Goal: Submit feedback/report problem: Provide input to the site owners about the experience or issues

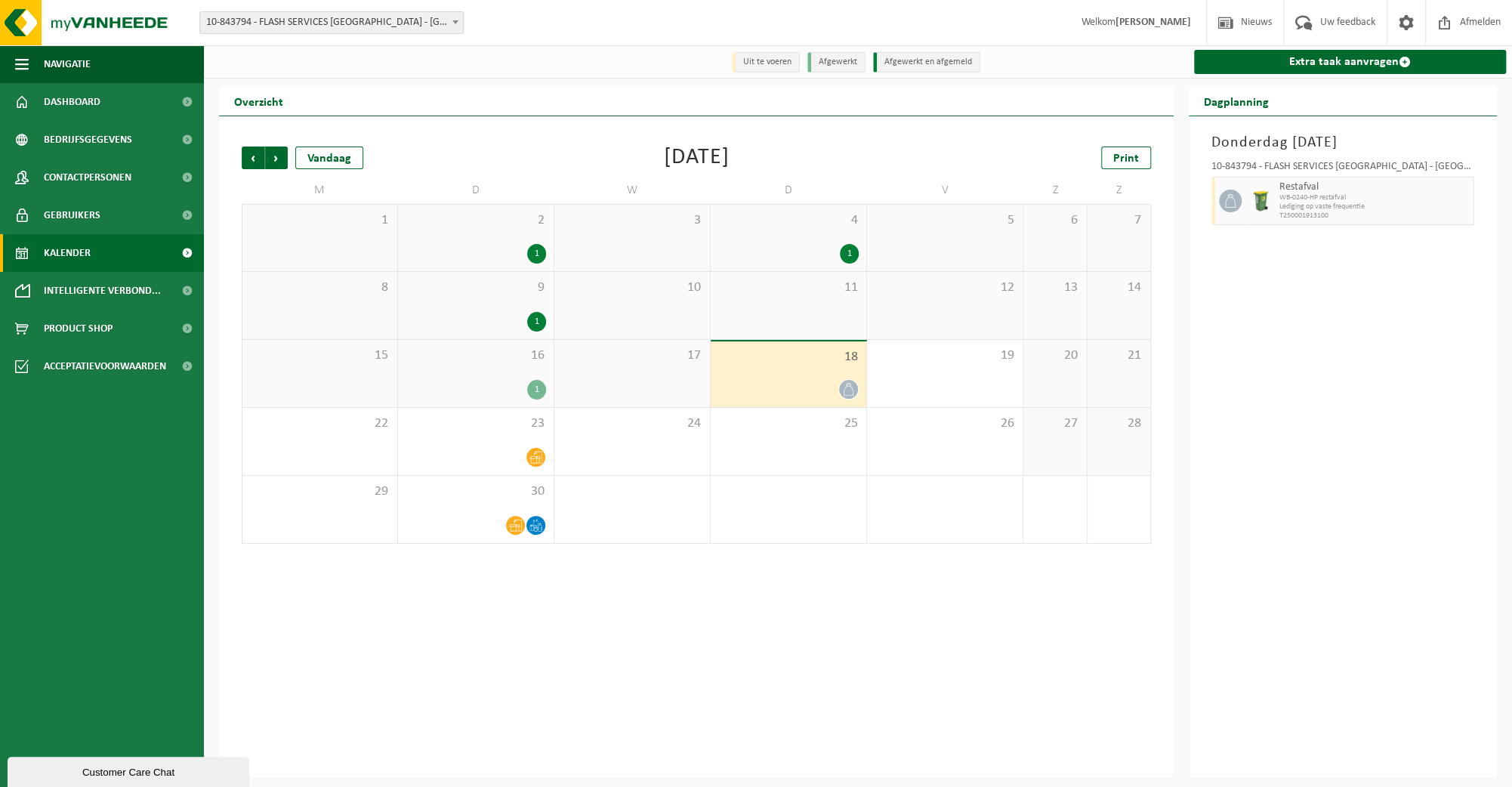
click at [538, 324] on div "1" at bounding box center [536, 321] width 19 height 20
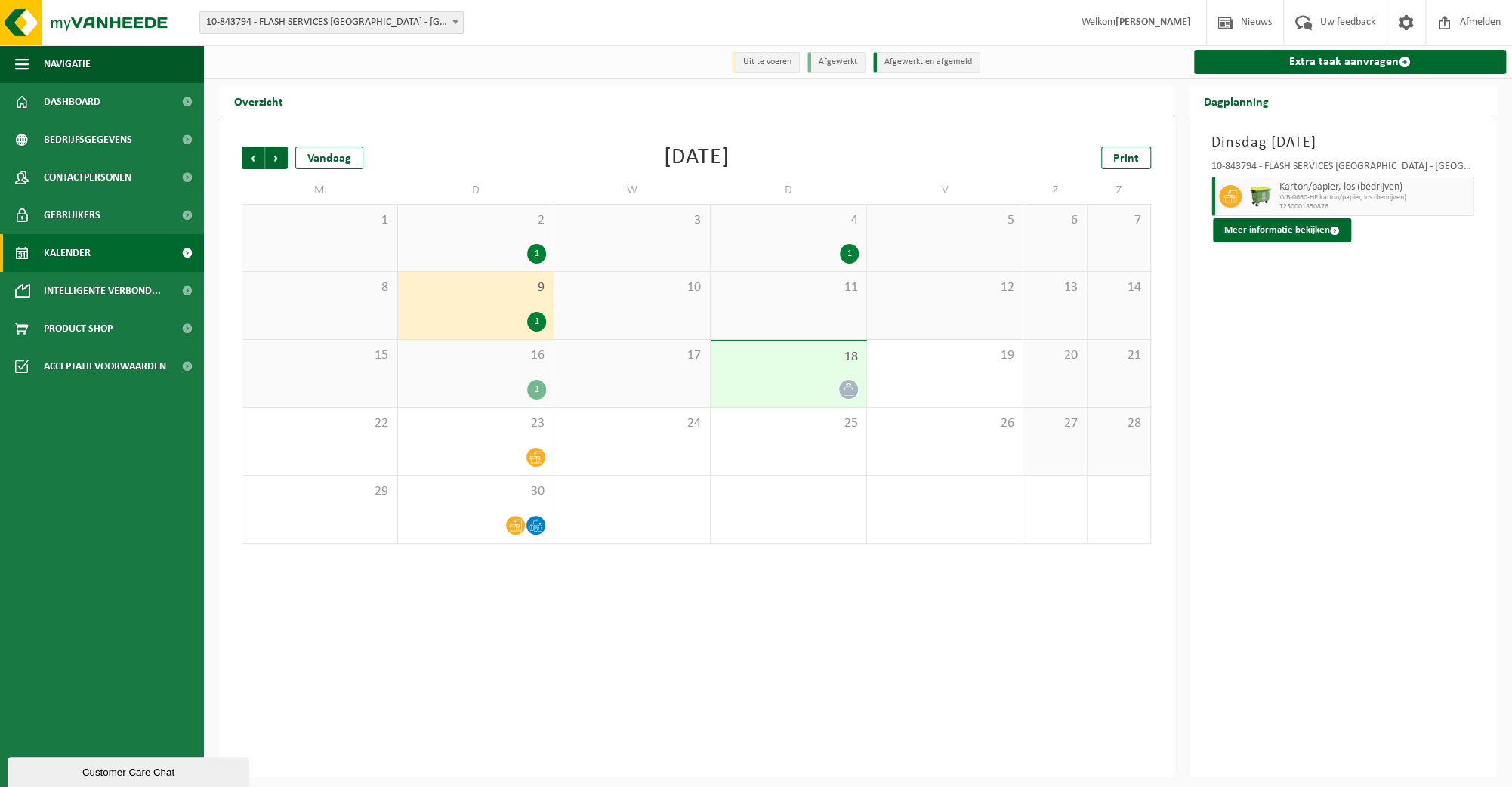
click at [538, 264] on div "1" at bounding box center [536, 253] width 19 height 20
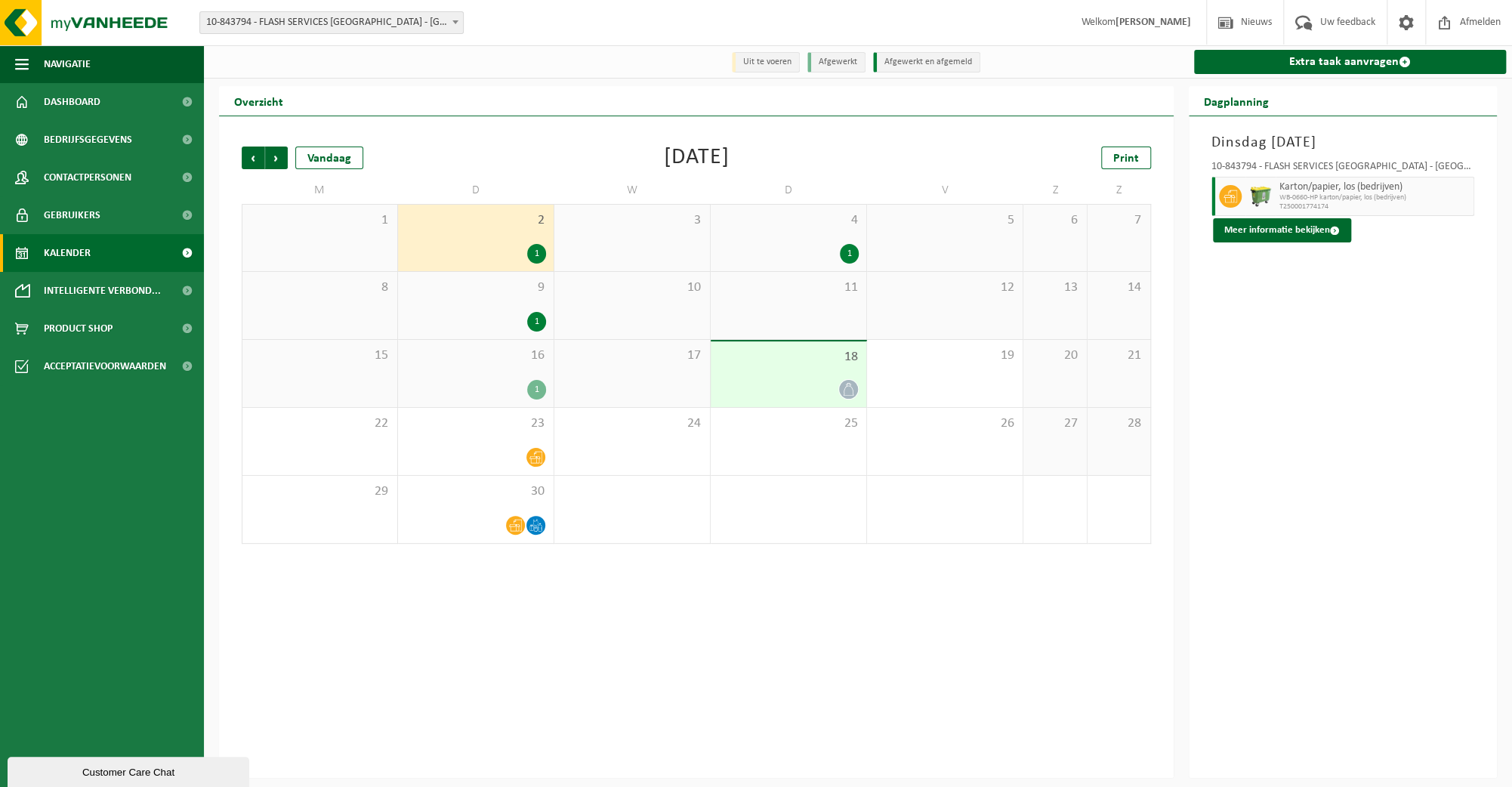
click at [840, 259] on div "1" at bounding box center [850, 253] width 19 height 20
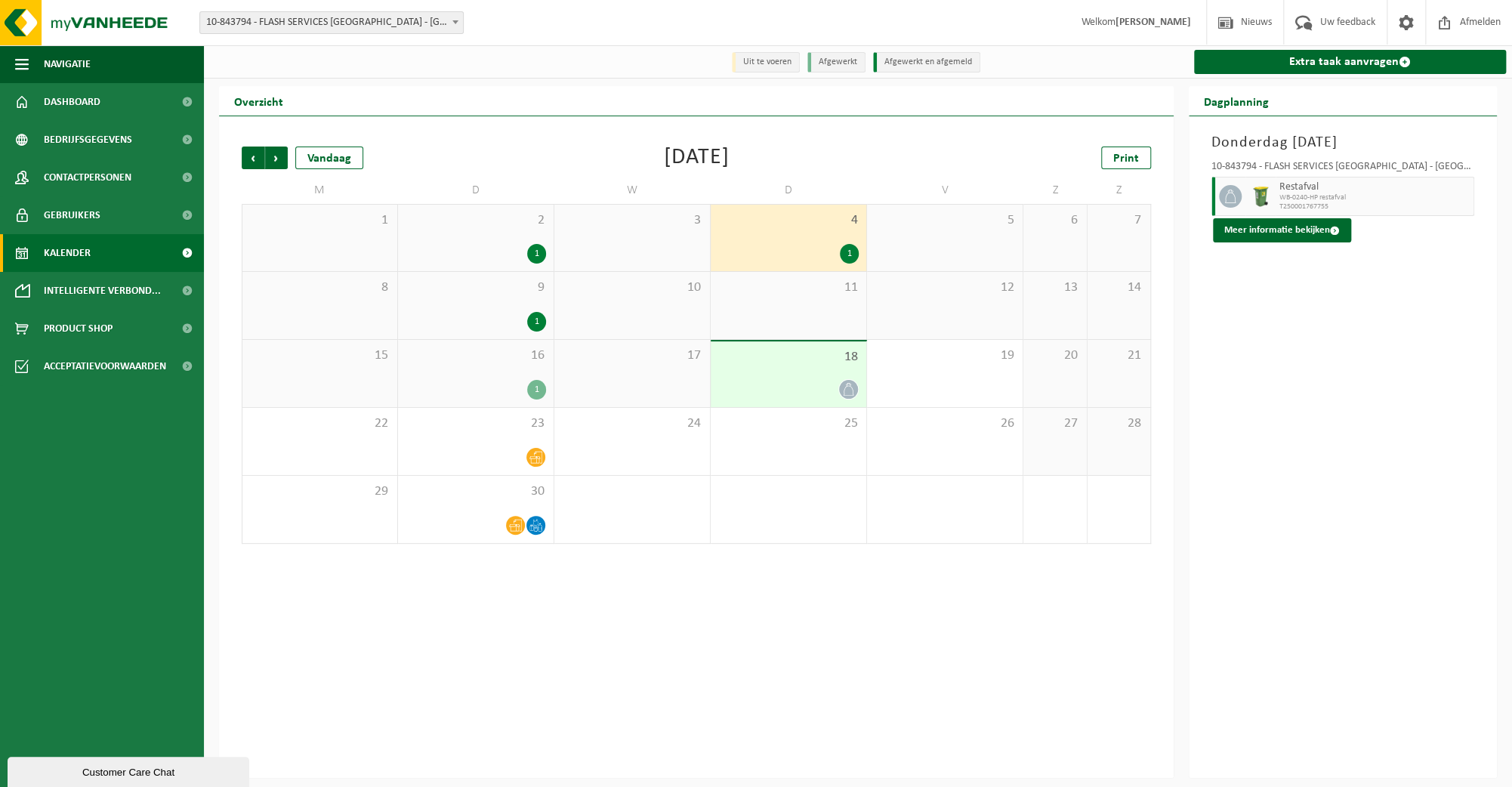
click at [534, 396] on div "1" at bounding box center [536, 390] width 19 height 20
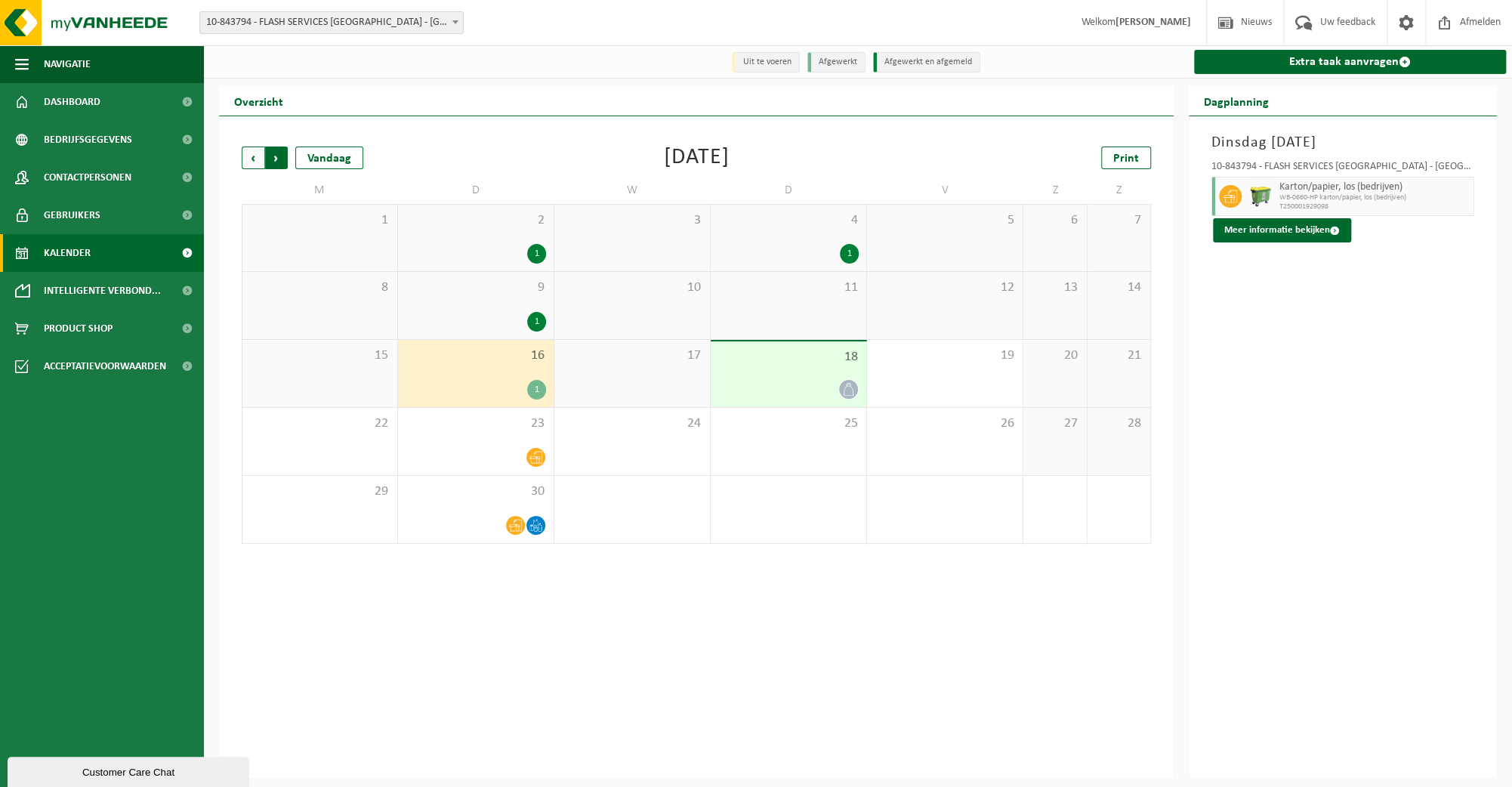
click at [252, 160] on span "Vorige" at bounding box center [253, 158] width 23 height 23
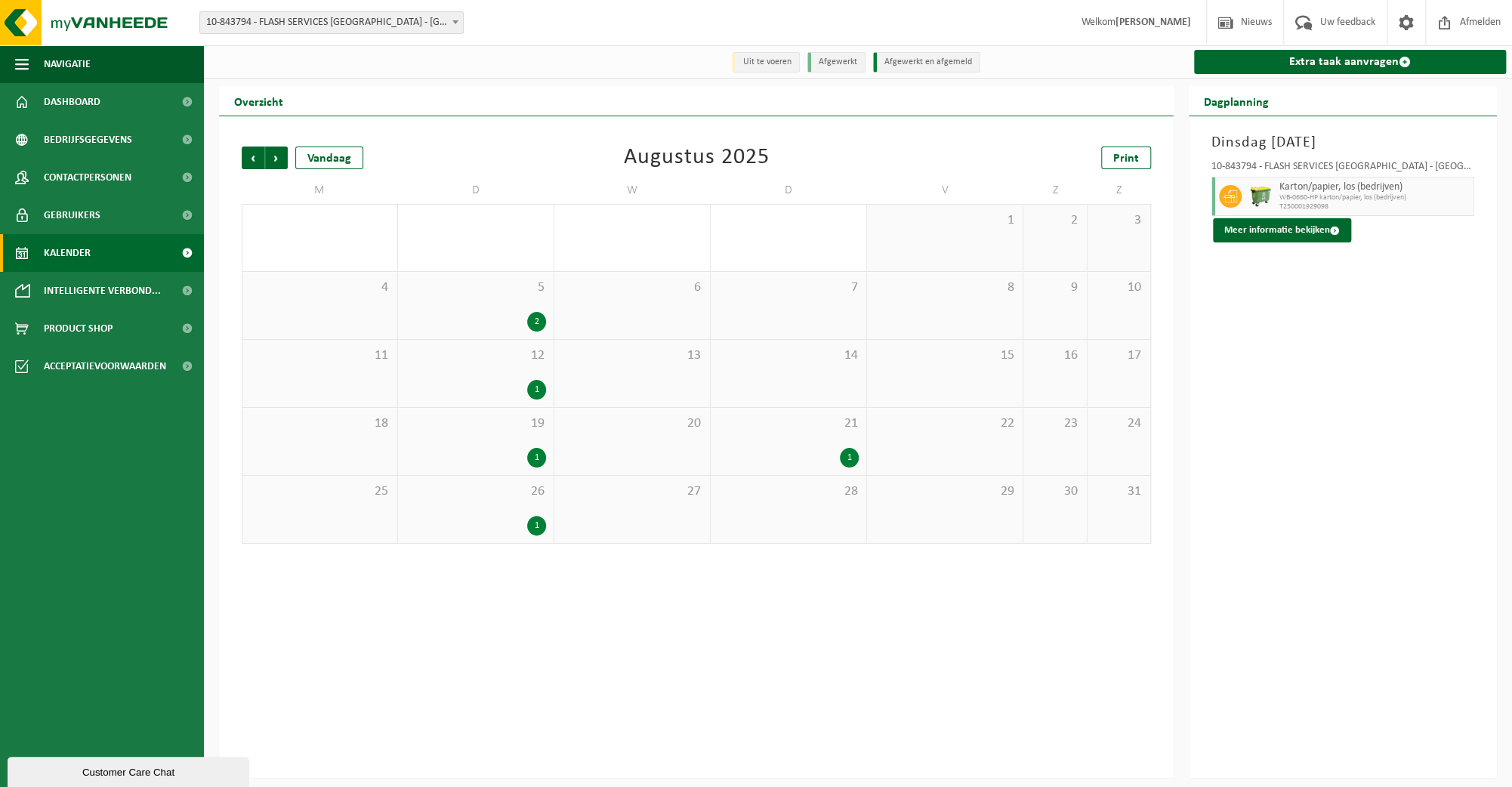
click at [455, 322] on div "2" at bounding box center [475, 321] width 140 height 20
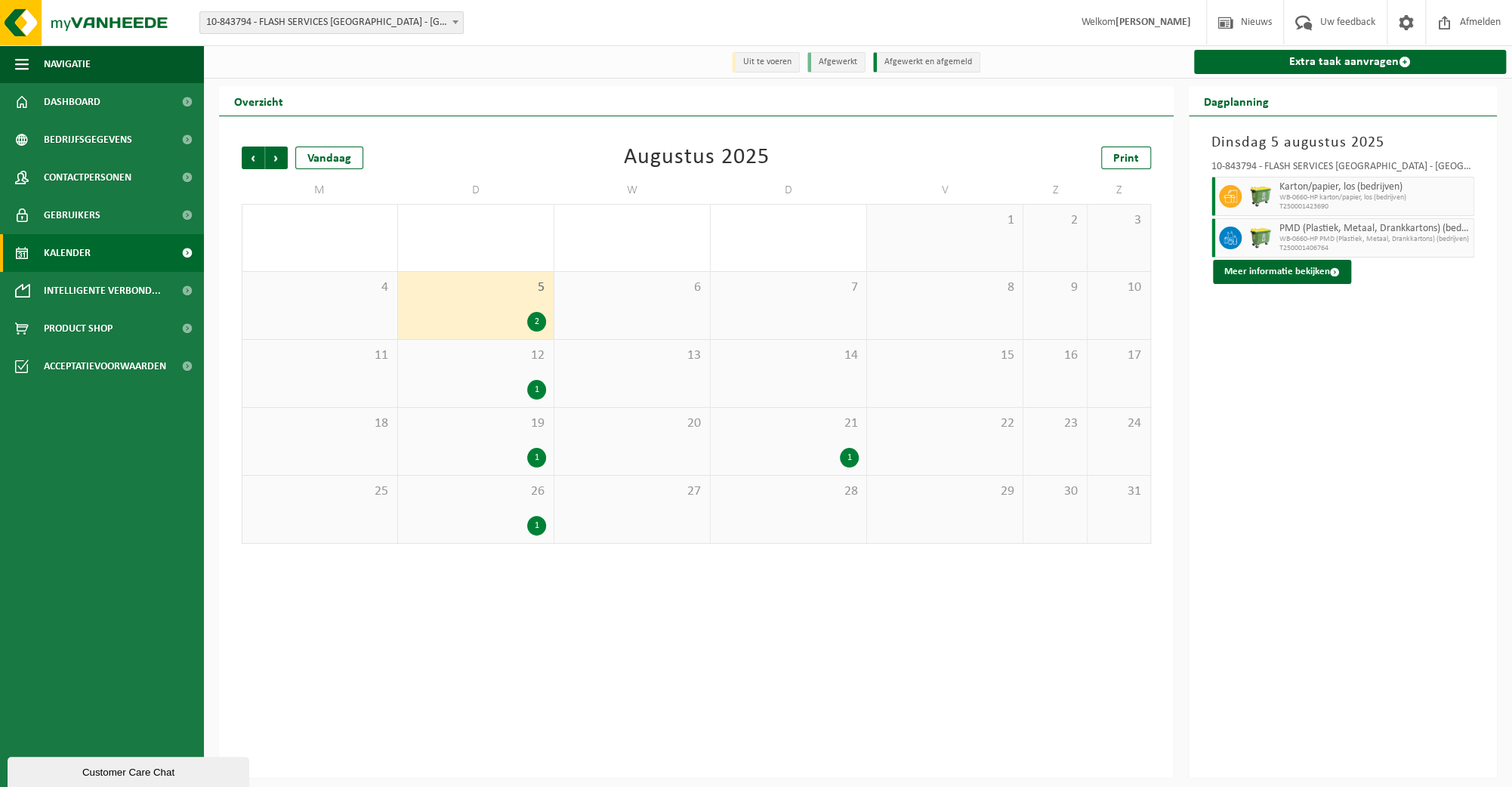
click at [471, 457] on div "1" at bounding box center [475, 457] width 140 height 20
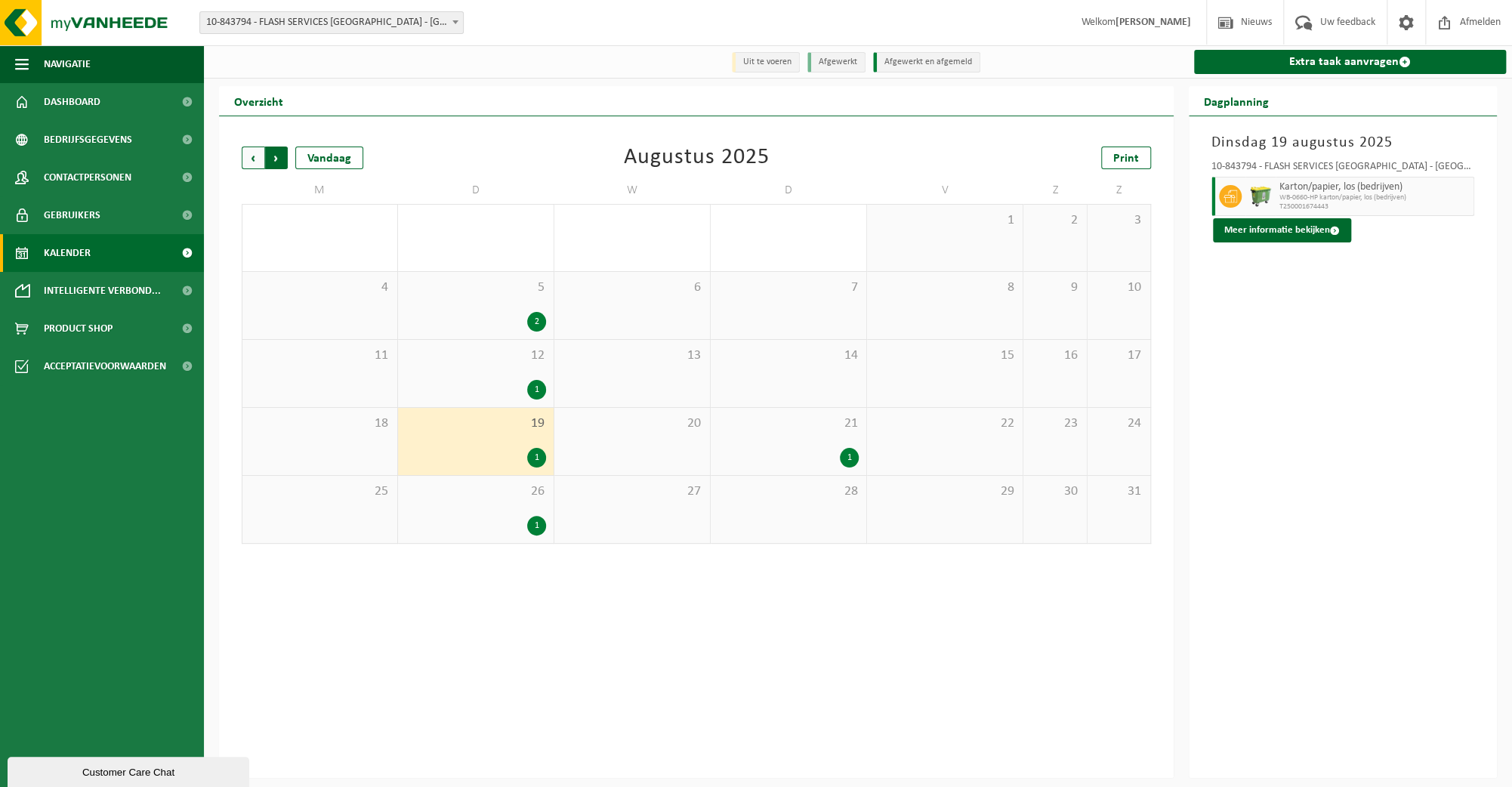
click at [253, 161] on span "Vorige" at bounding box center [253, 158] width 23 height 23
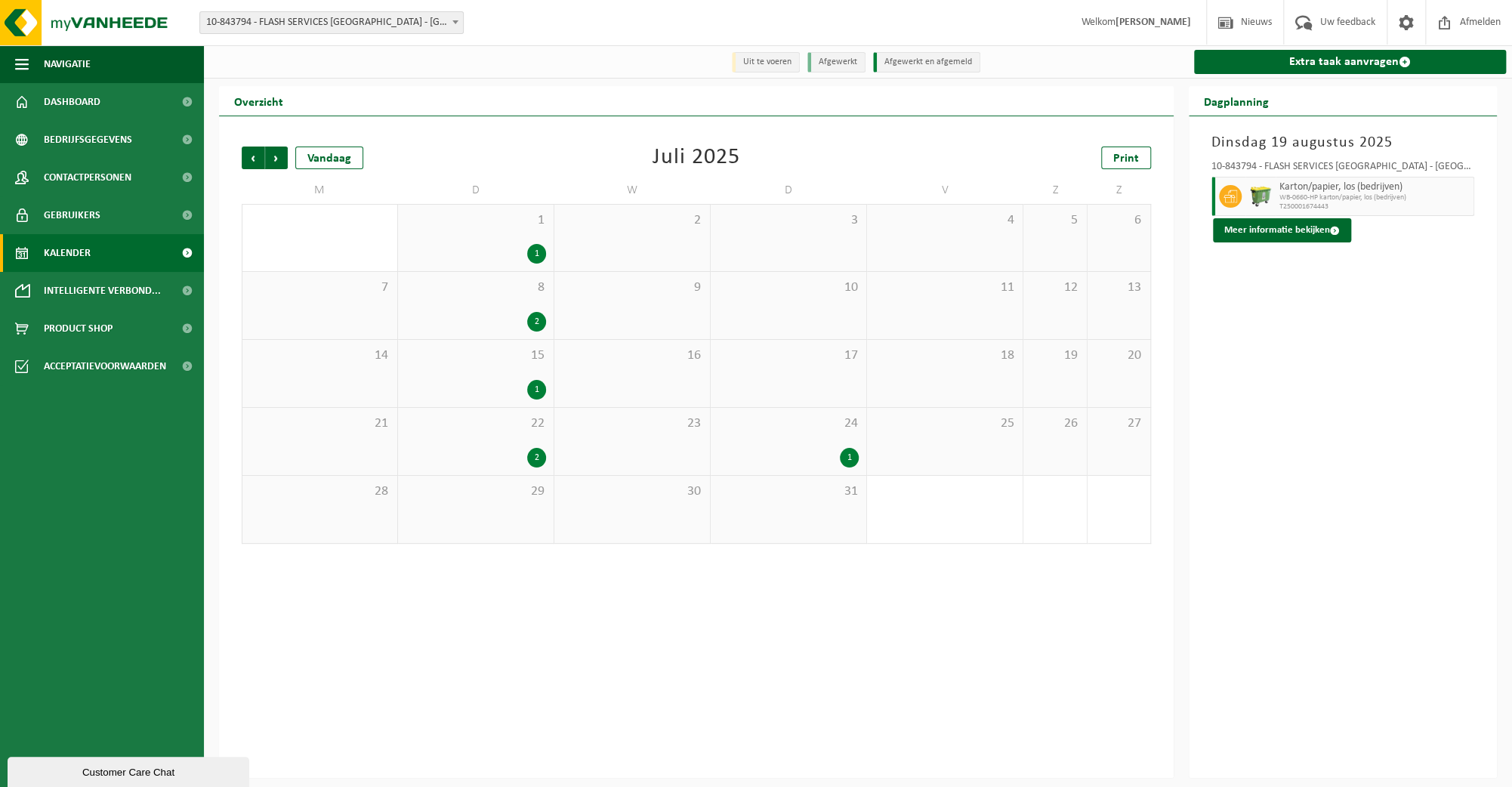
click at [253, 161] on span "Vorige" at bounding box center [253, 158] width 23 height 23
click at [279, 159] on span "Volgende" at bounding box center [276, 158] width 23 height 23
click at [280, 155] on span "Volgende" at bounding box center [276, 158] width 23 height 23
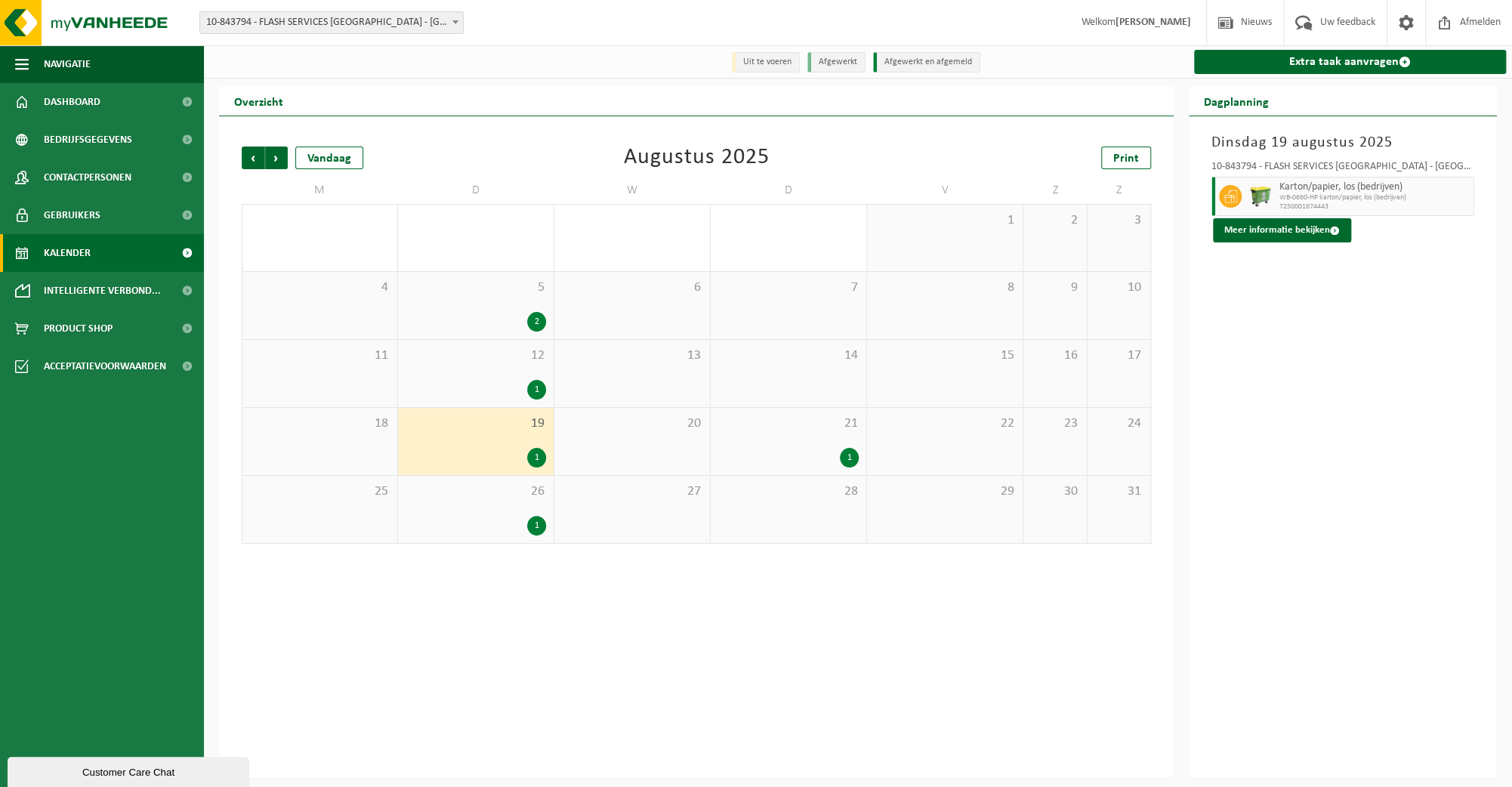
click at [482, 444] on div "19 1" at bounding box center [475, 441] width 155 height 68
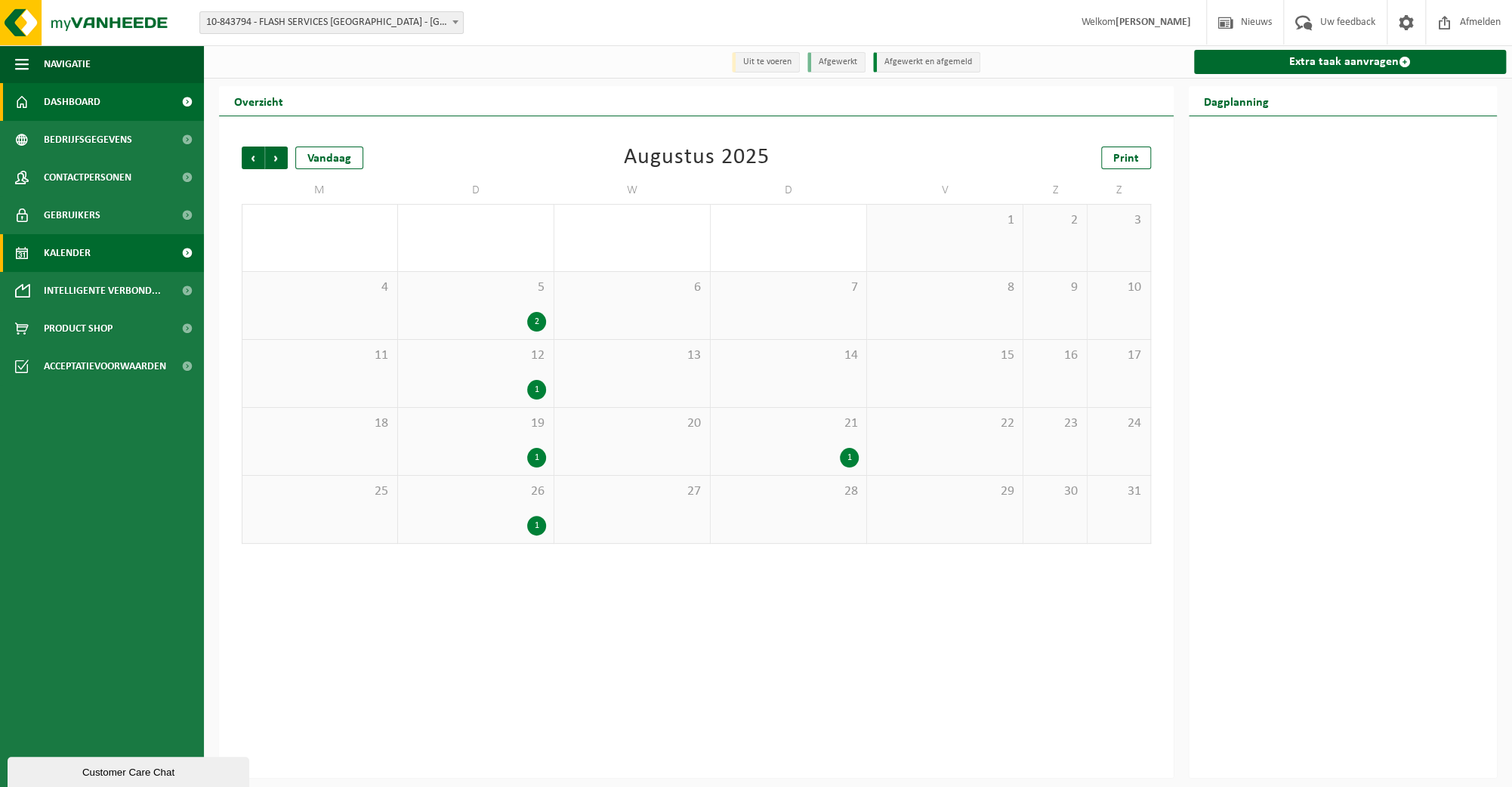
click at [75, 108] on span "Dashboard" at bounding box center [71, 102] width 56 height 38
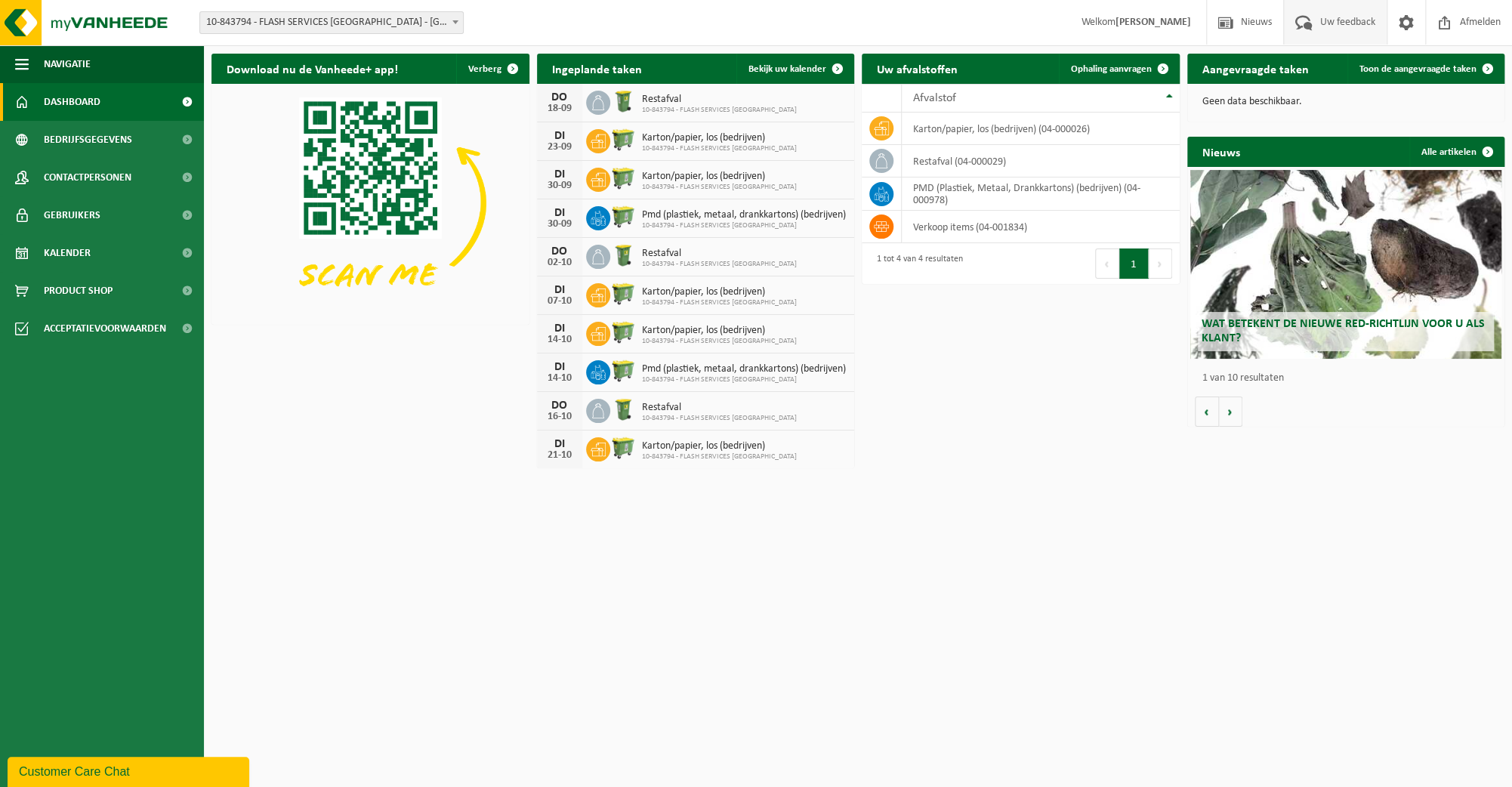
click at [1326, 31] on span "Uw feedback" at bounding box center [1348, 22] width 63 height 45
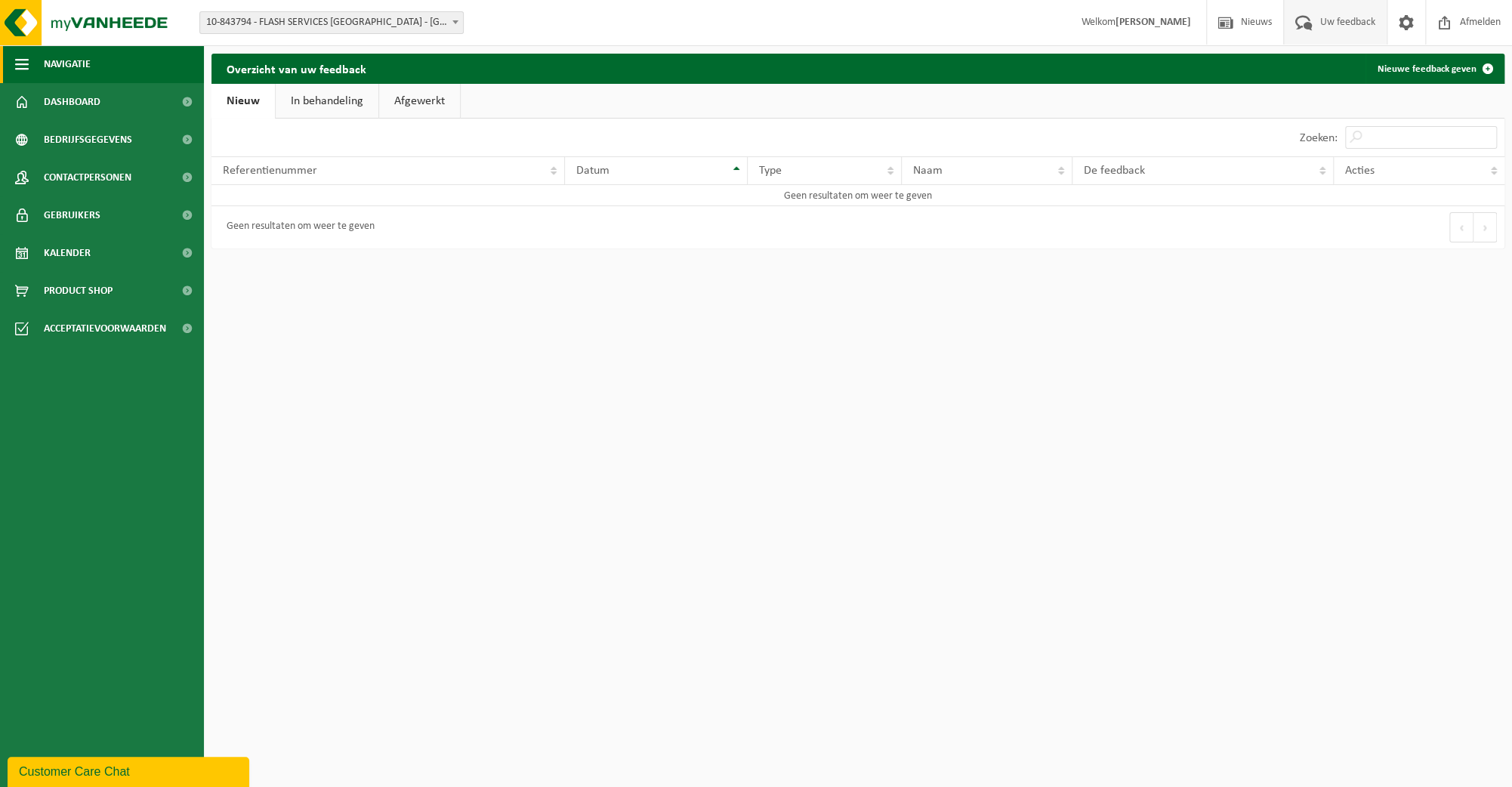
click at [14, 65] on button "Navigatie" at bounding box center [102, 65] width 204 height 38
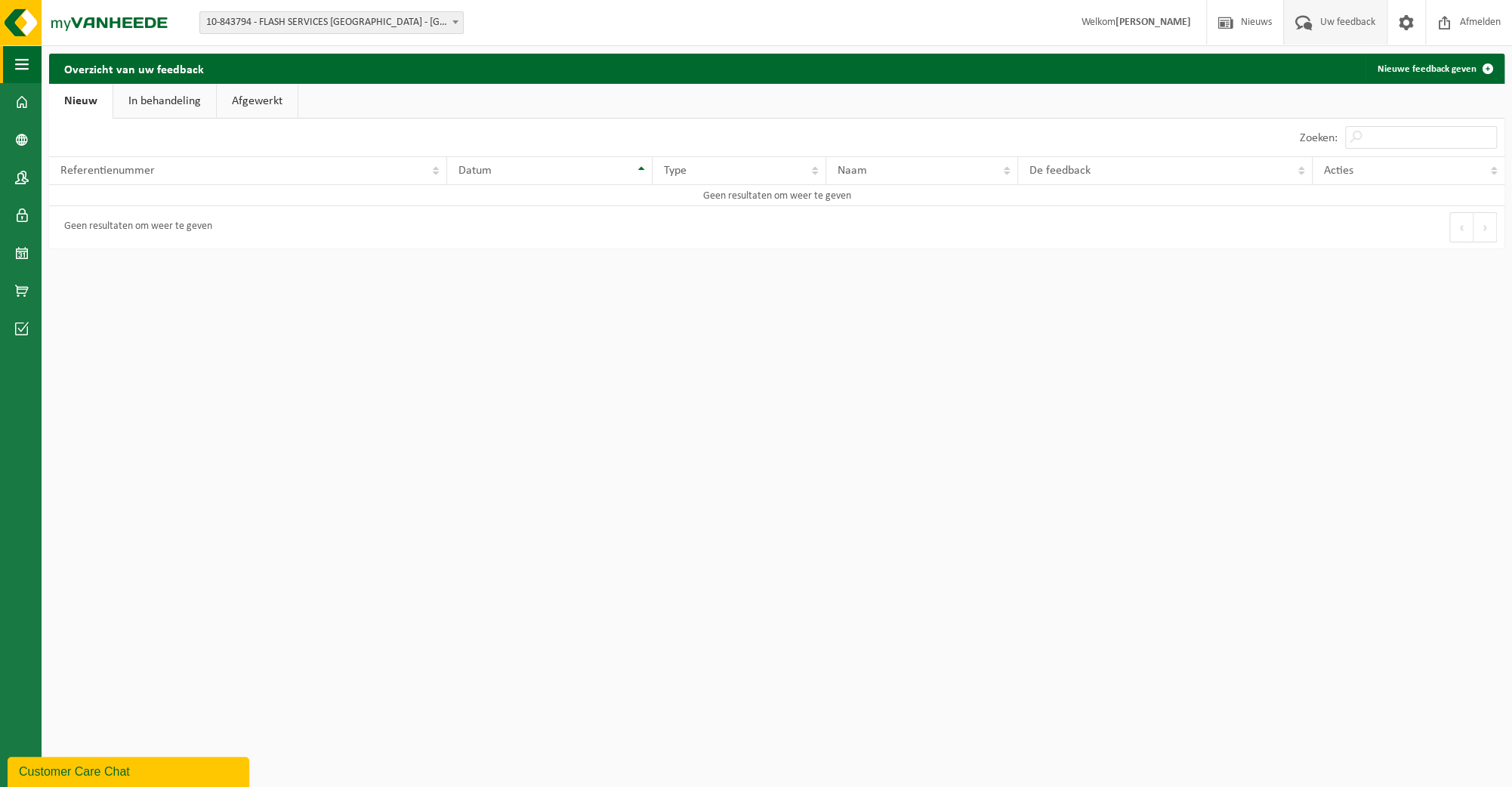
click at [14, 65] on button "Navigatie" at bounding box center [21, 65] width 42 height 38
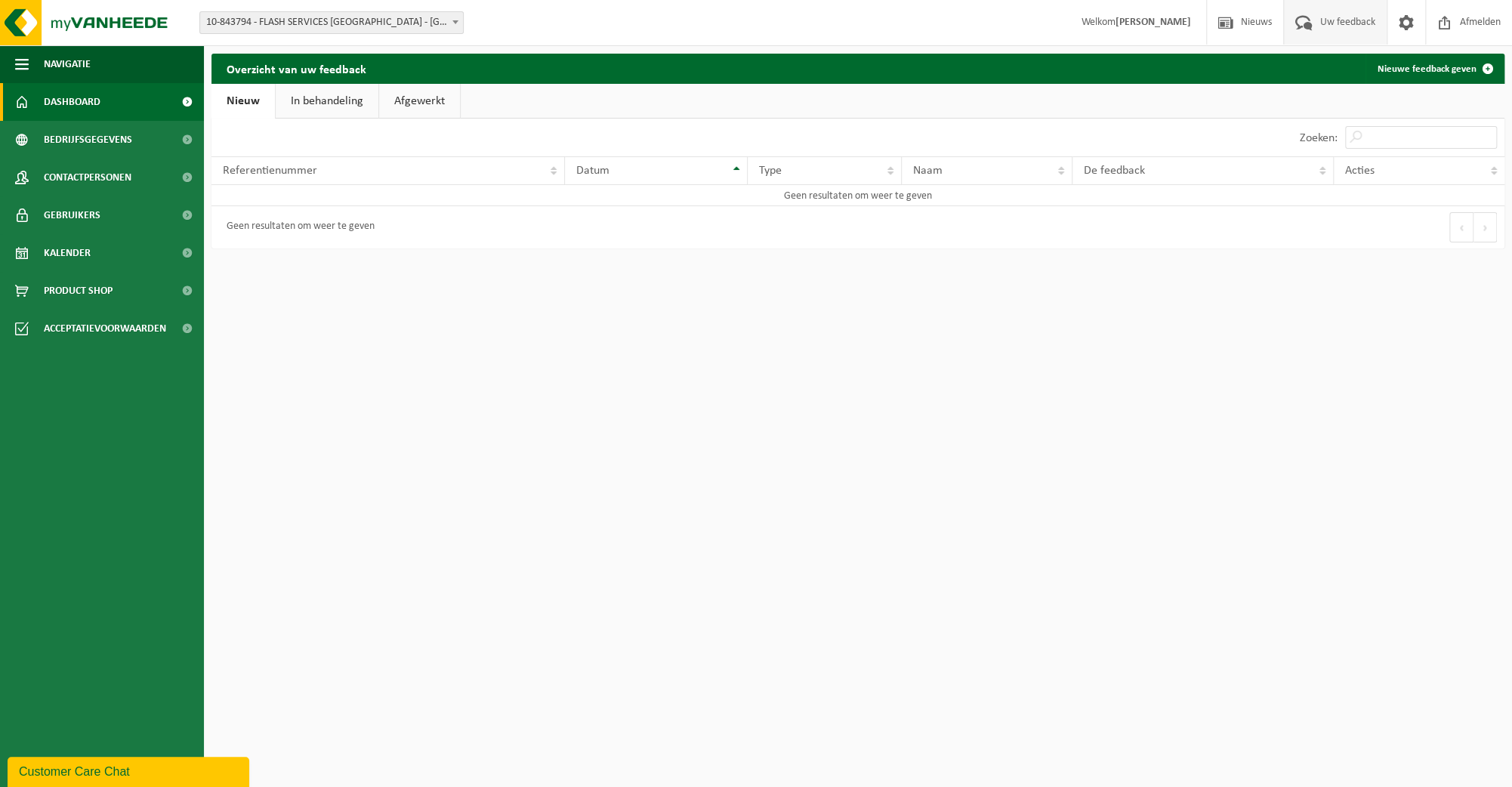
click at [38, 96] on link "Dashboard" at bounding box center [102, 102] width 204 height 38
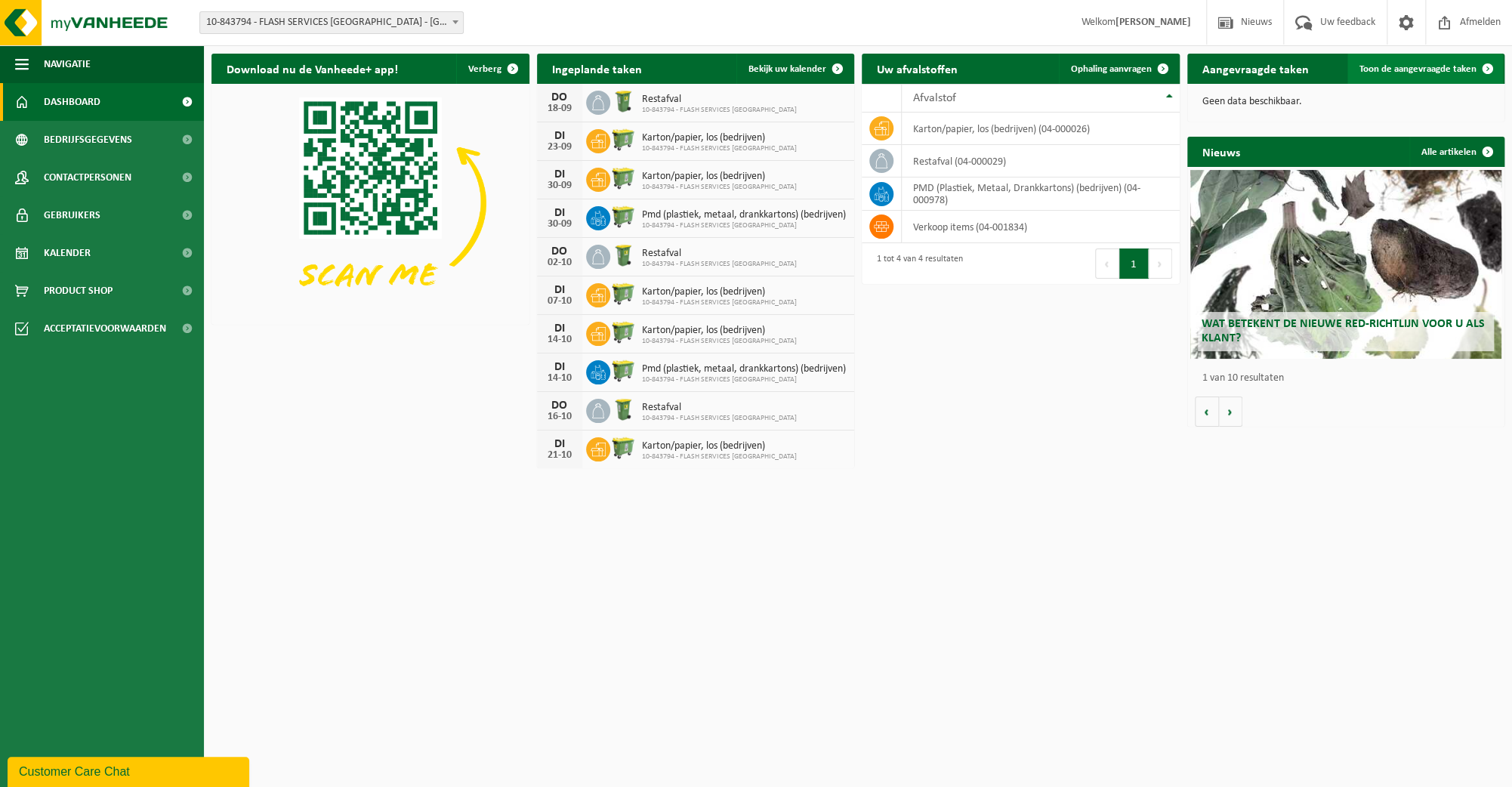
click at [1439, 73] on span "Toon de aangevraagde taken" at bounding box center [1418, 69] width 117 height 10
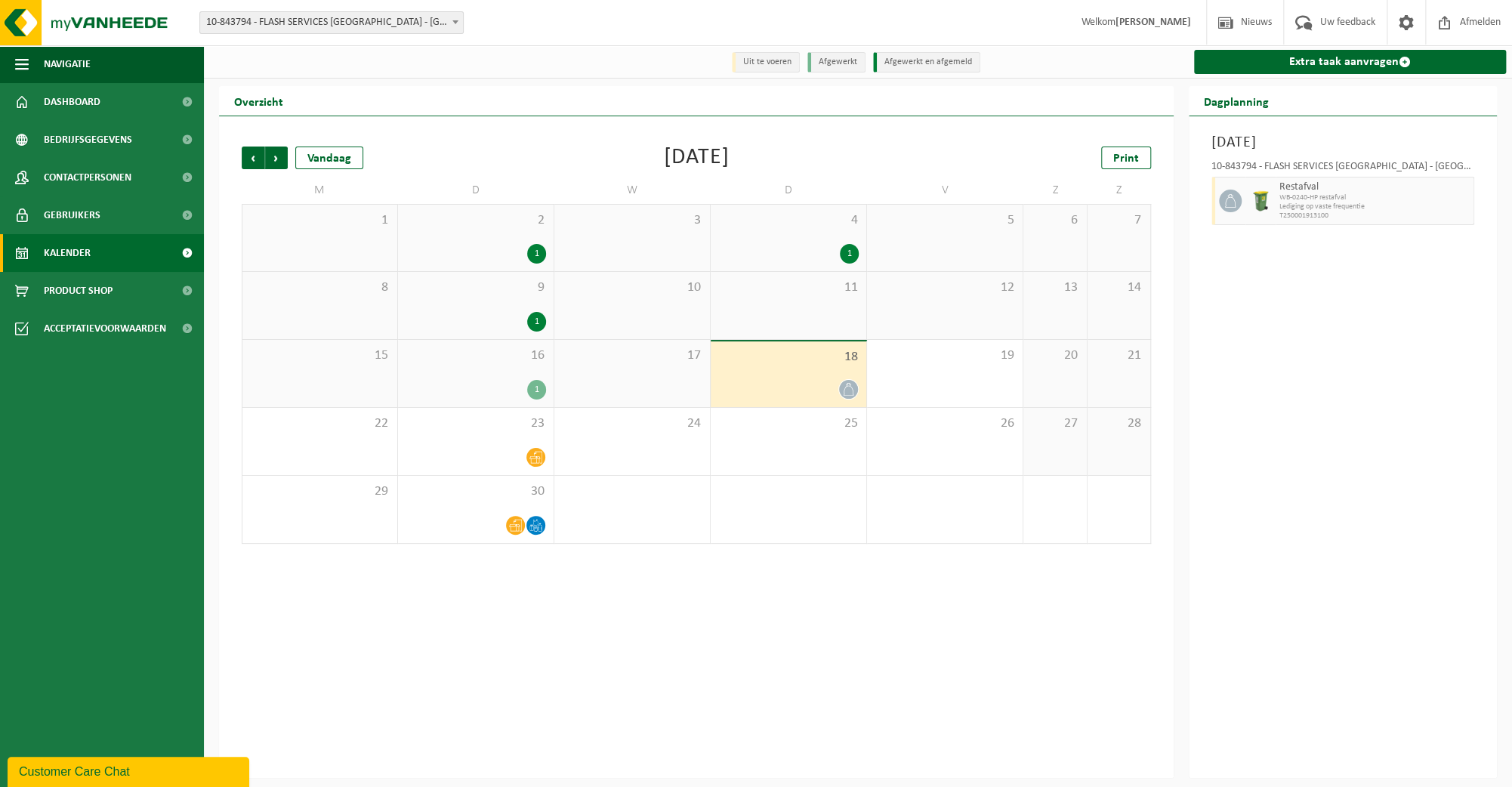
click at [93, 771] on div "Customer Care Chat" at bounding box center [129, 772] width 219 height 18
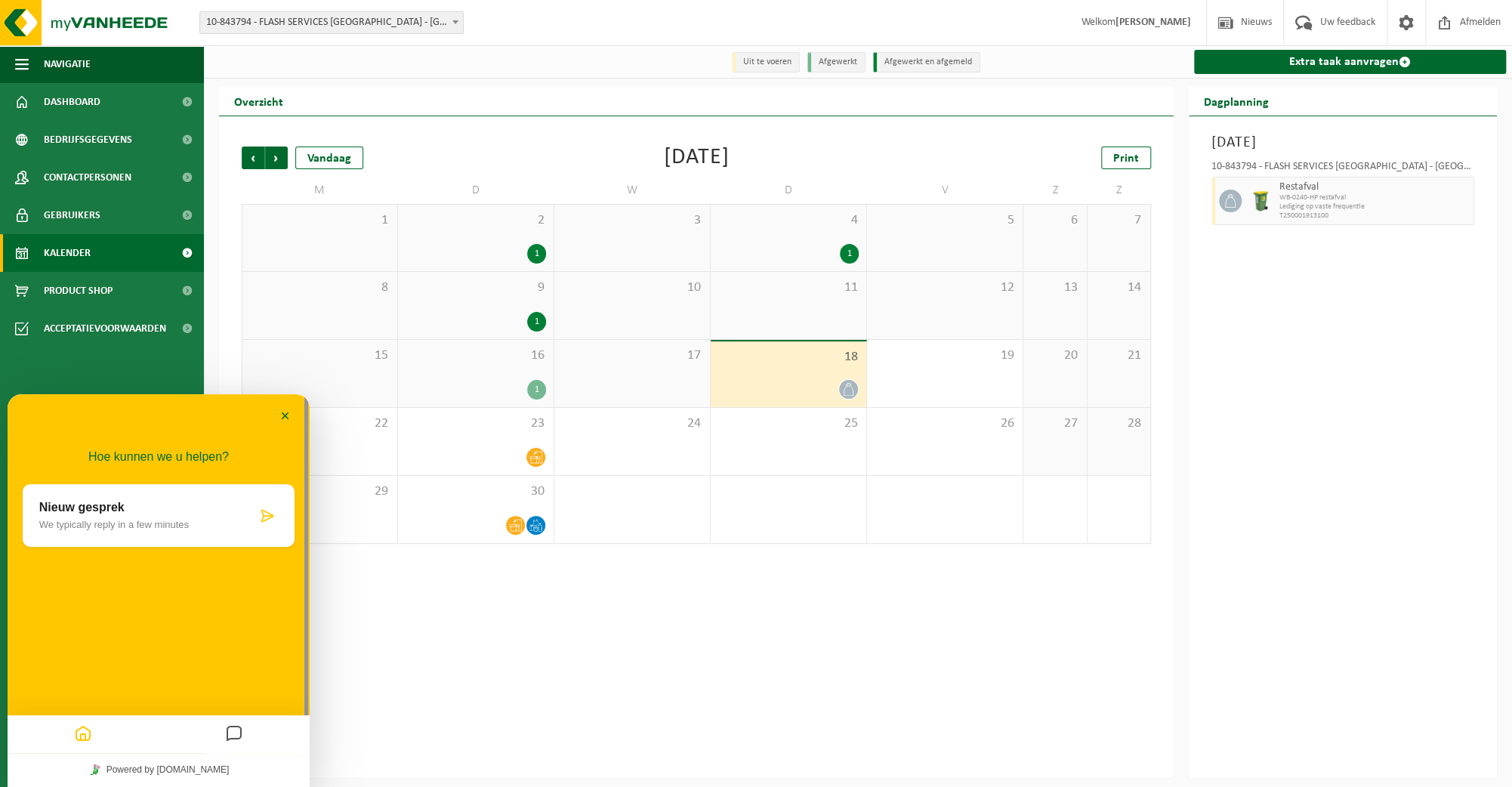
click at [109, 516] on div "Nieuw gesprek We typically reply in a few minutes" at bounding box center [148, 515] width 217 height 30
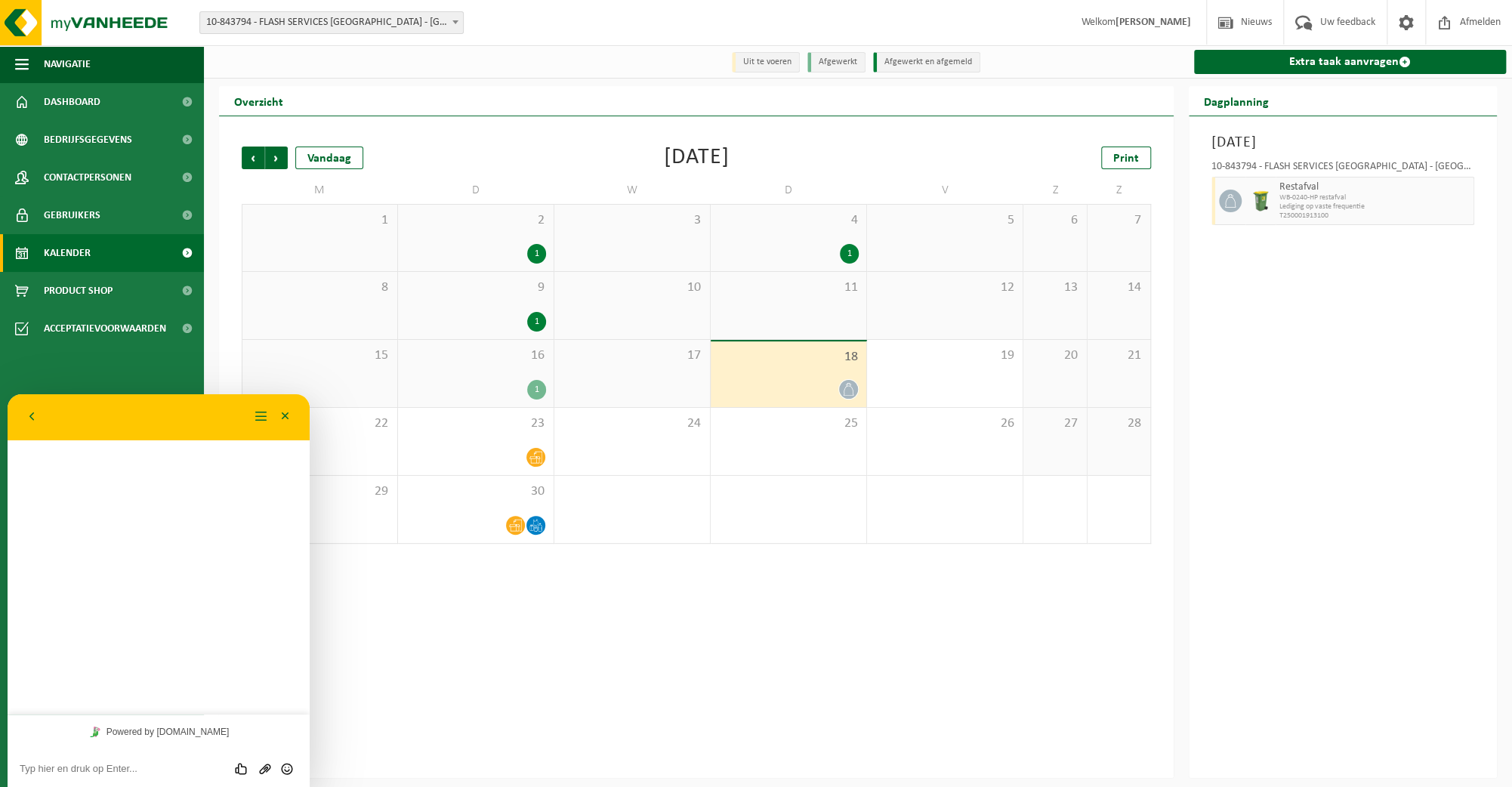
click at [112, 767] on textarea at bounding box center [159, 769] width 278 height 12
type textarea "graaag feedback waarom onze ophaling niet is gebeurd van PMd of Karton"
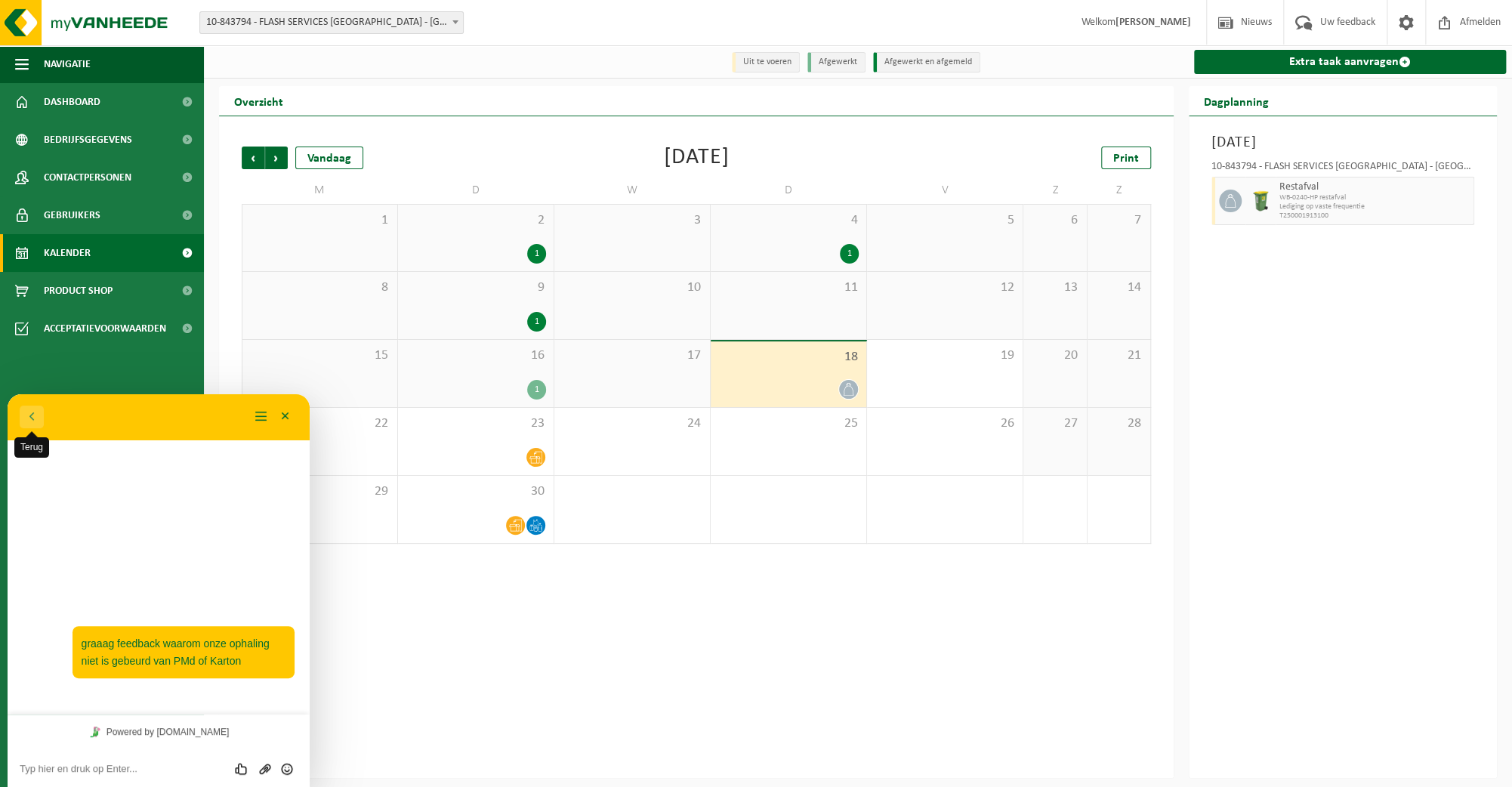
click at [31, 414] on button "Terug" at bounding box center [31, 417] width 24 height 23
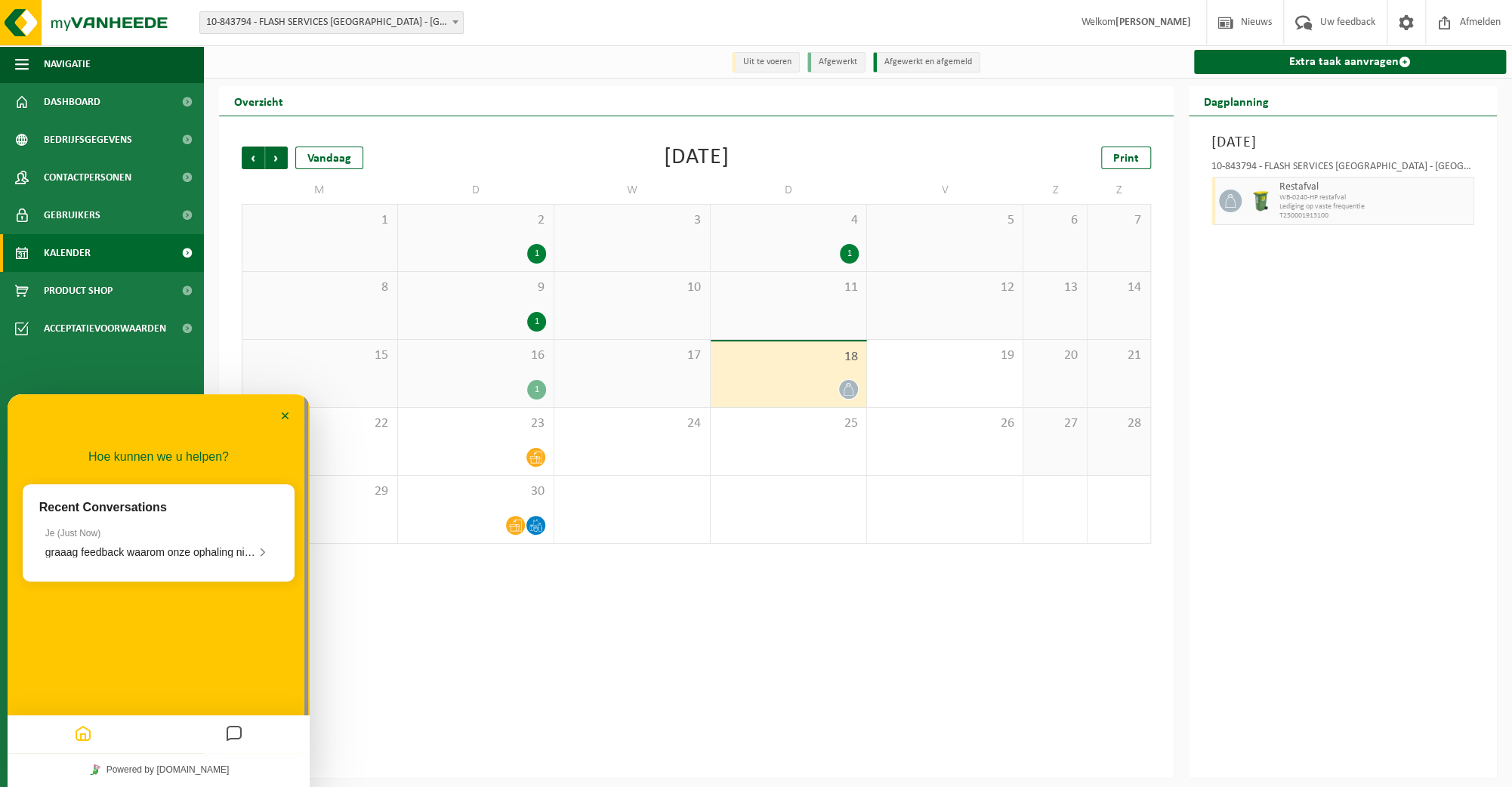
click at [91, 738] on icon "Home" at bounding box center [83, 735] width 18 height 30
click at [78, 738] on icon "Home" at bounding box center [83, 735] width 18 height 30
click at [225, 730] on icon "Messages" at bounding box center [233, 735] width 18 height 30
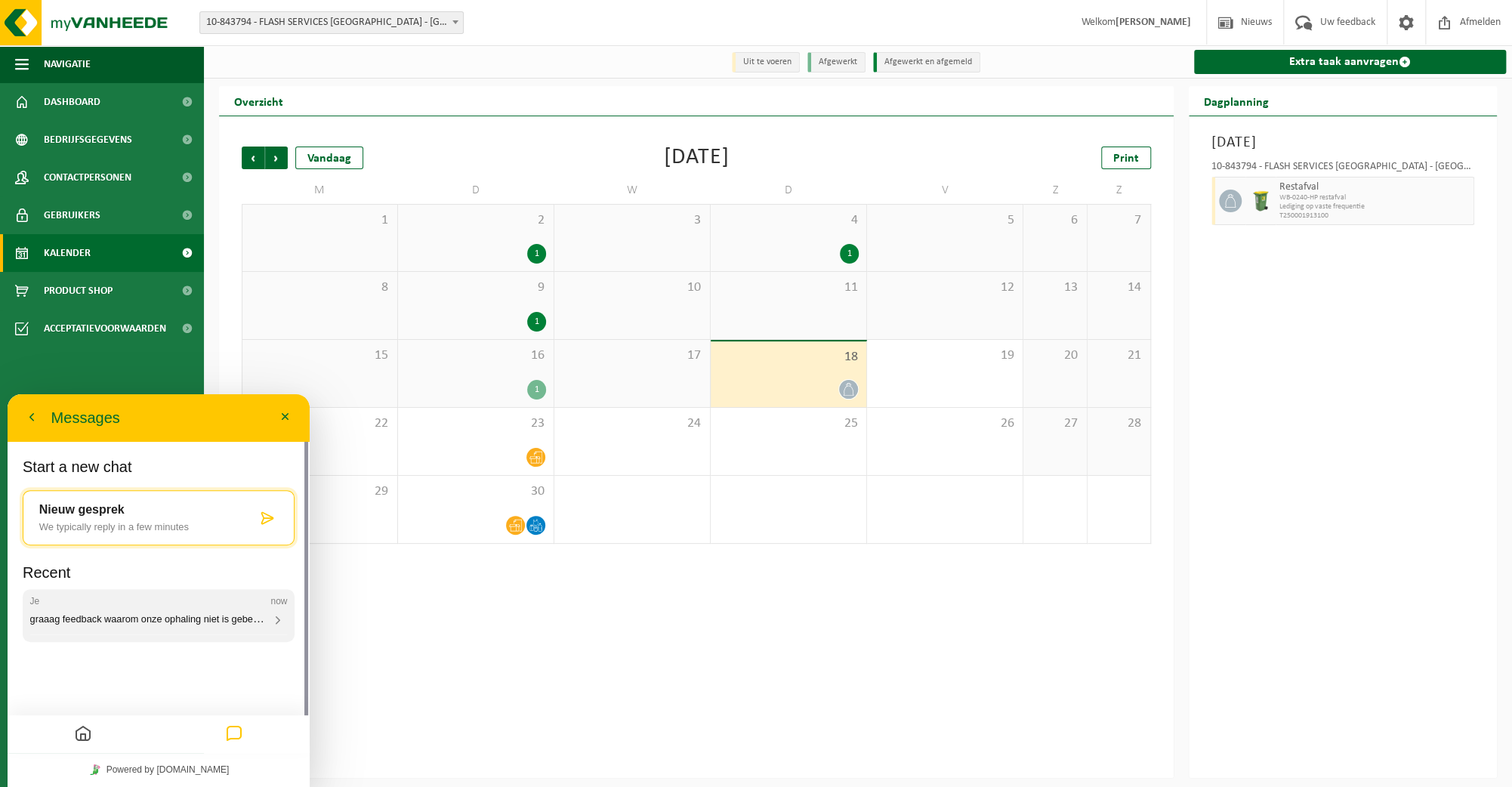
click at [275, 625] on icon at bounding box center [278, 620] width 13 height 13
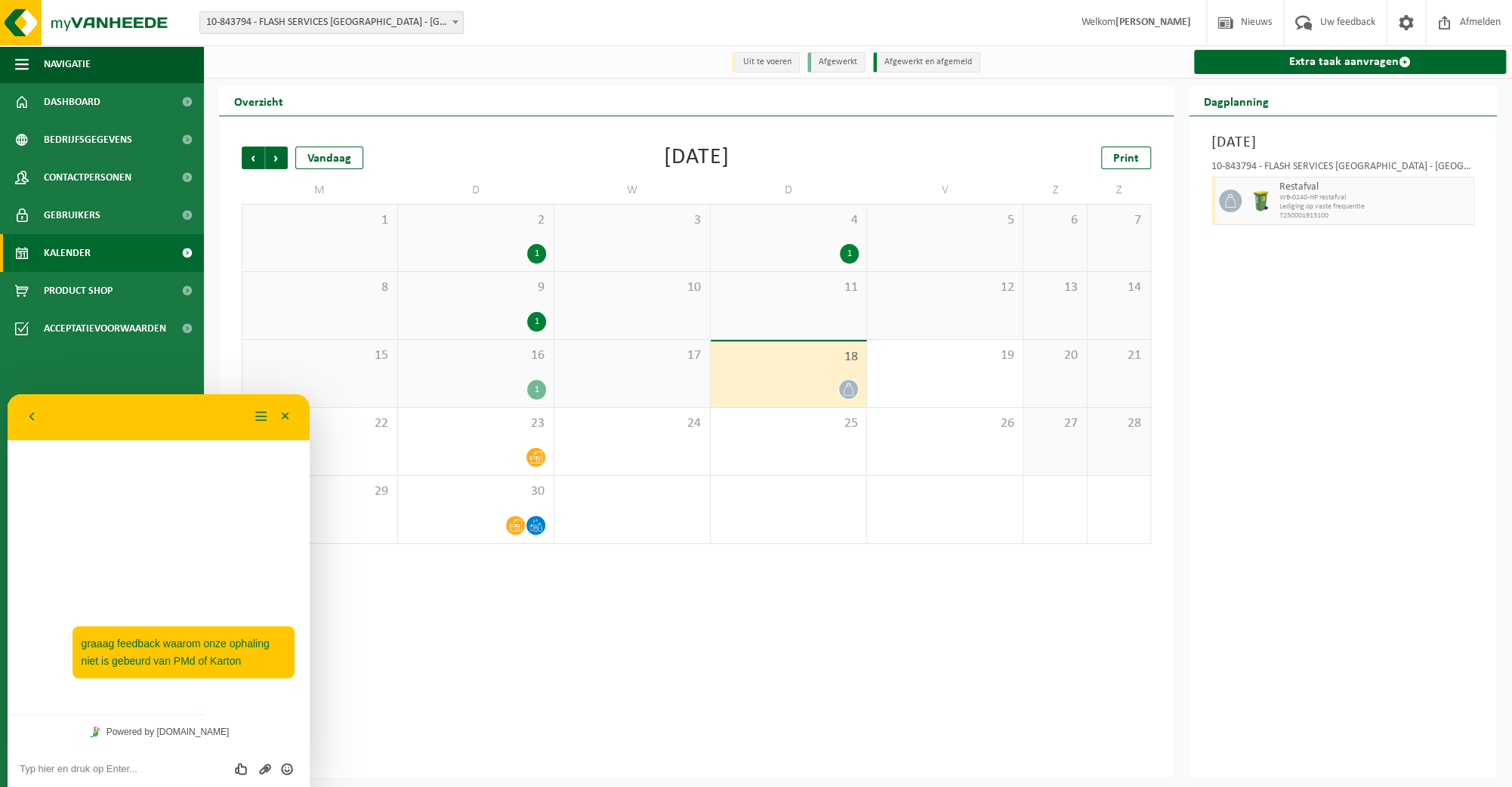
click at [1151, 26] on strong "[PERSON_NAME]" at bounding box center [1153, 22] width 75 height 11
click at [1248, 28] on span "Nieuws" at bounding box center [1257, 22] width 38 height 45
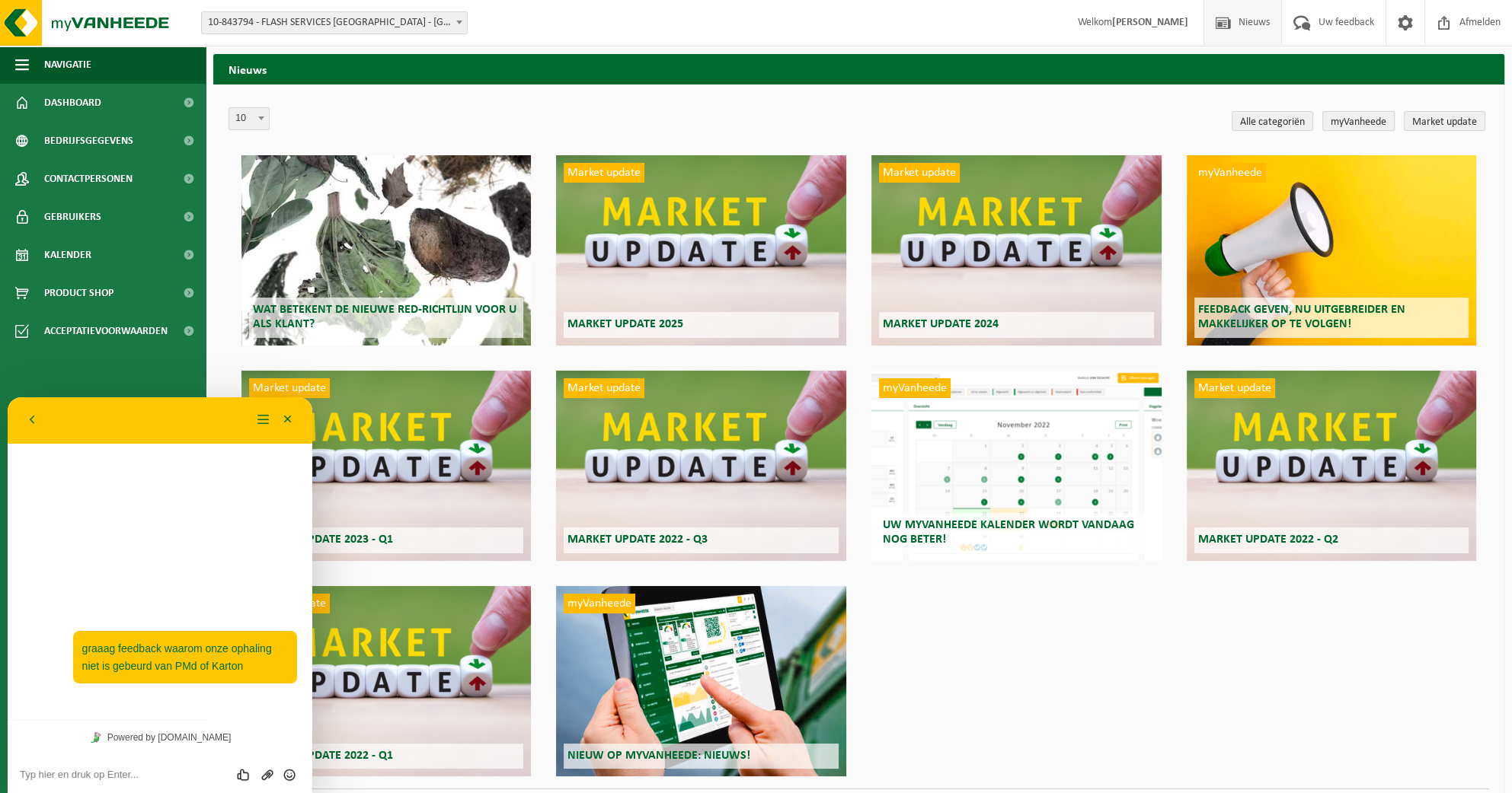
click at [1357, 119] on link "myVanheede" at bounding box center [1357, 121] width 72 height 20
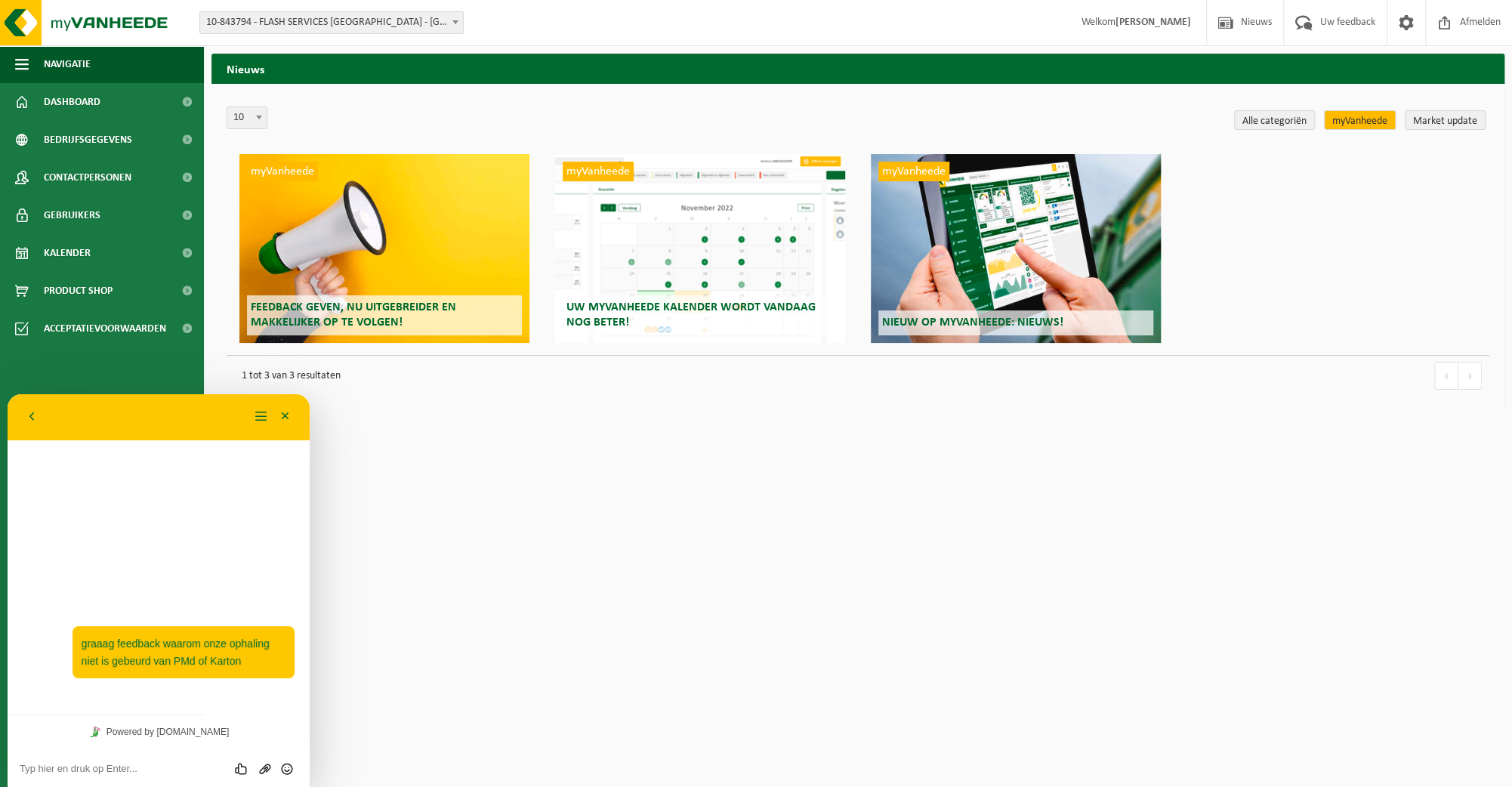
click at [596, 310] on span "Uw myVanheede kalender wordt vandaag nog beter!" at bounding box center [692, 314] width 250 height 27
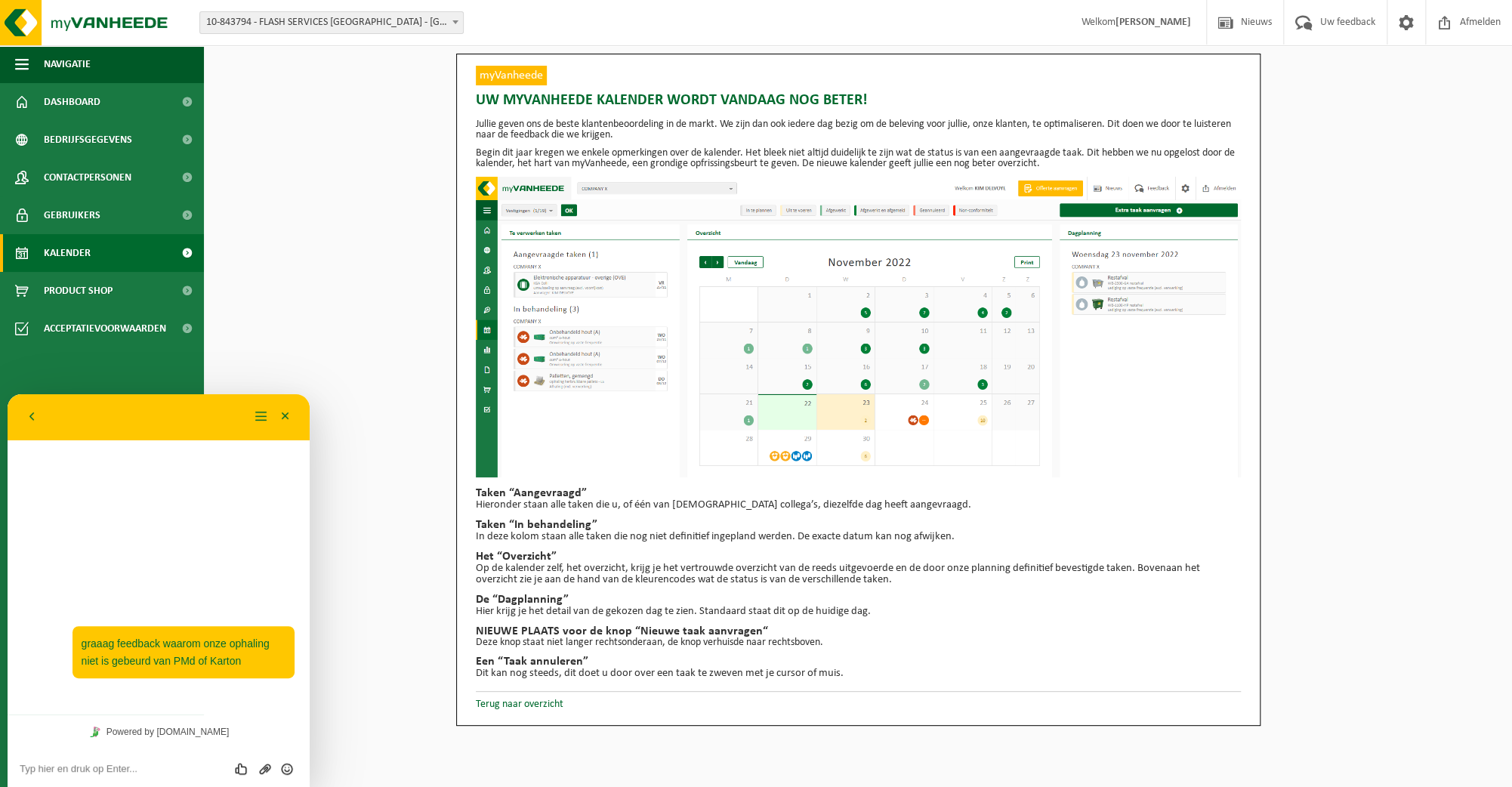
click at [22, 262] on span at bounding box center [22, 253] width 13 height 38
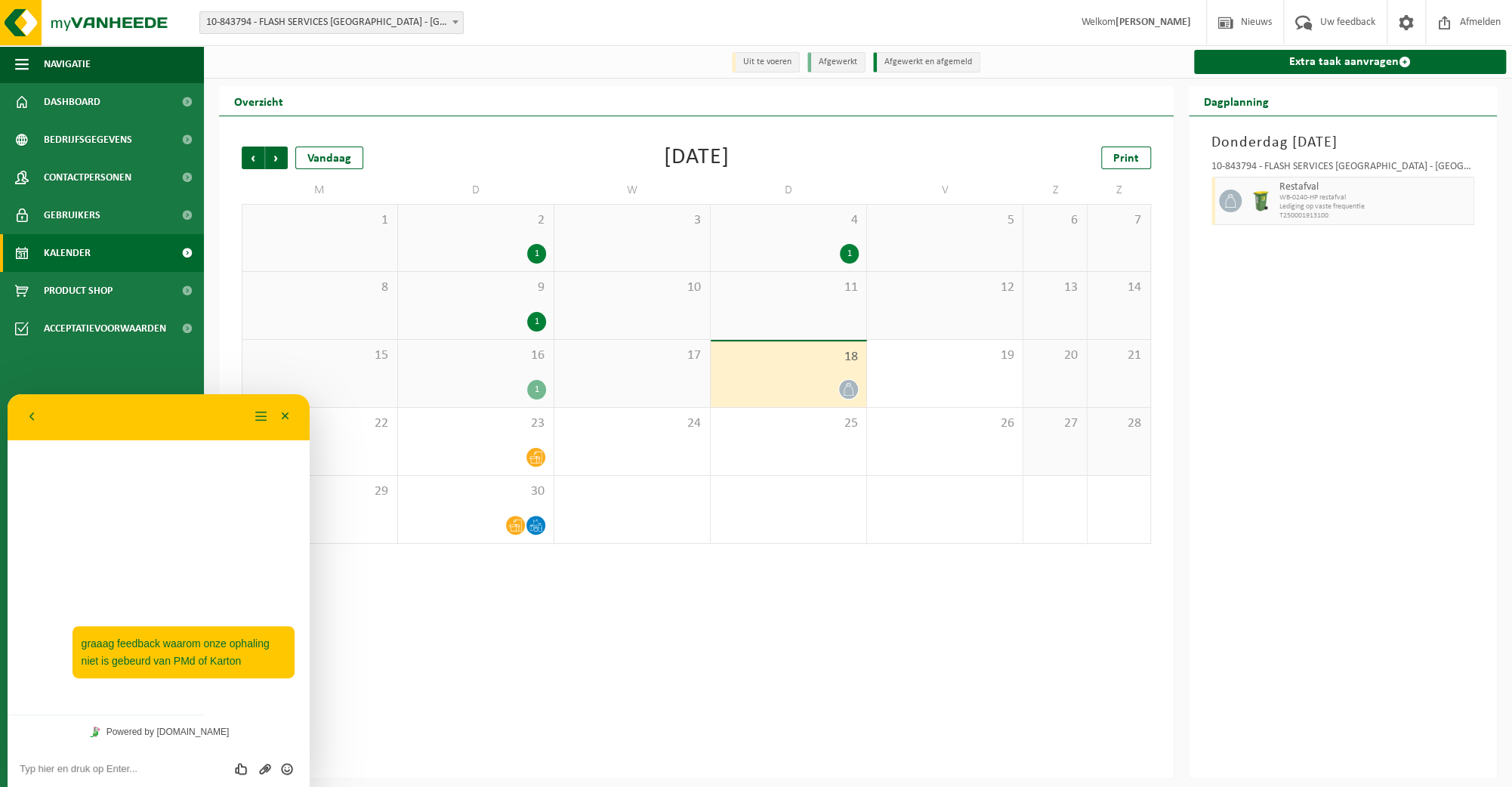
click at [184, 254] on span at bounding box center [187, 253] width 34 height 38
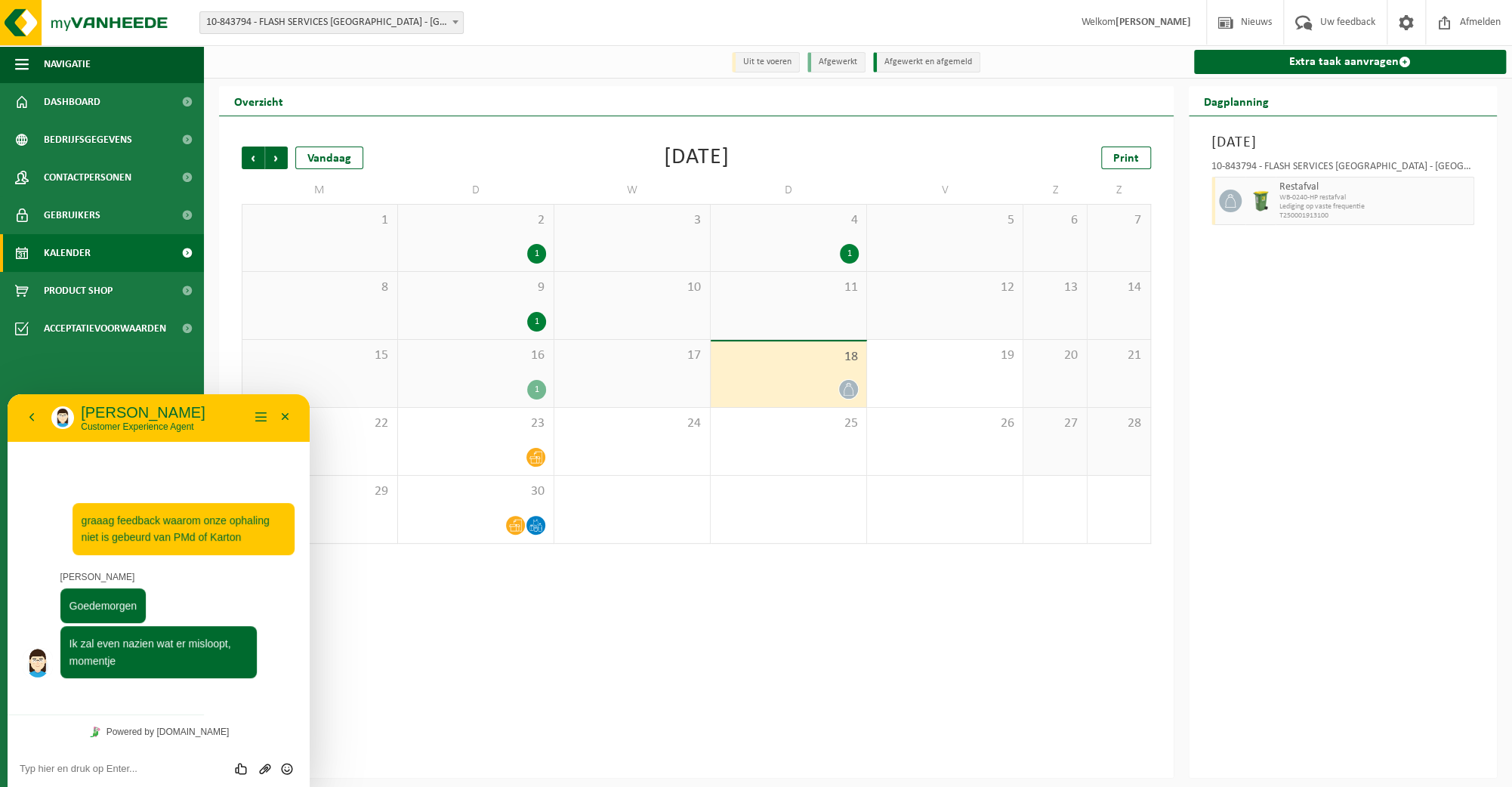
click at [496, 375] on div "16 1" at bounding box center [475, 373] width 155 height 68
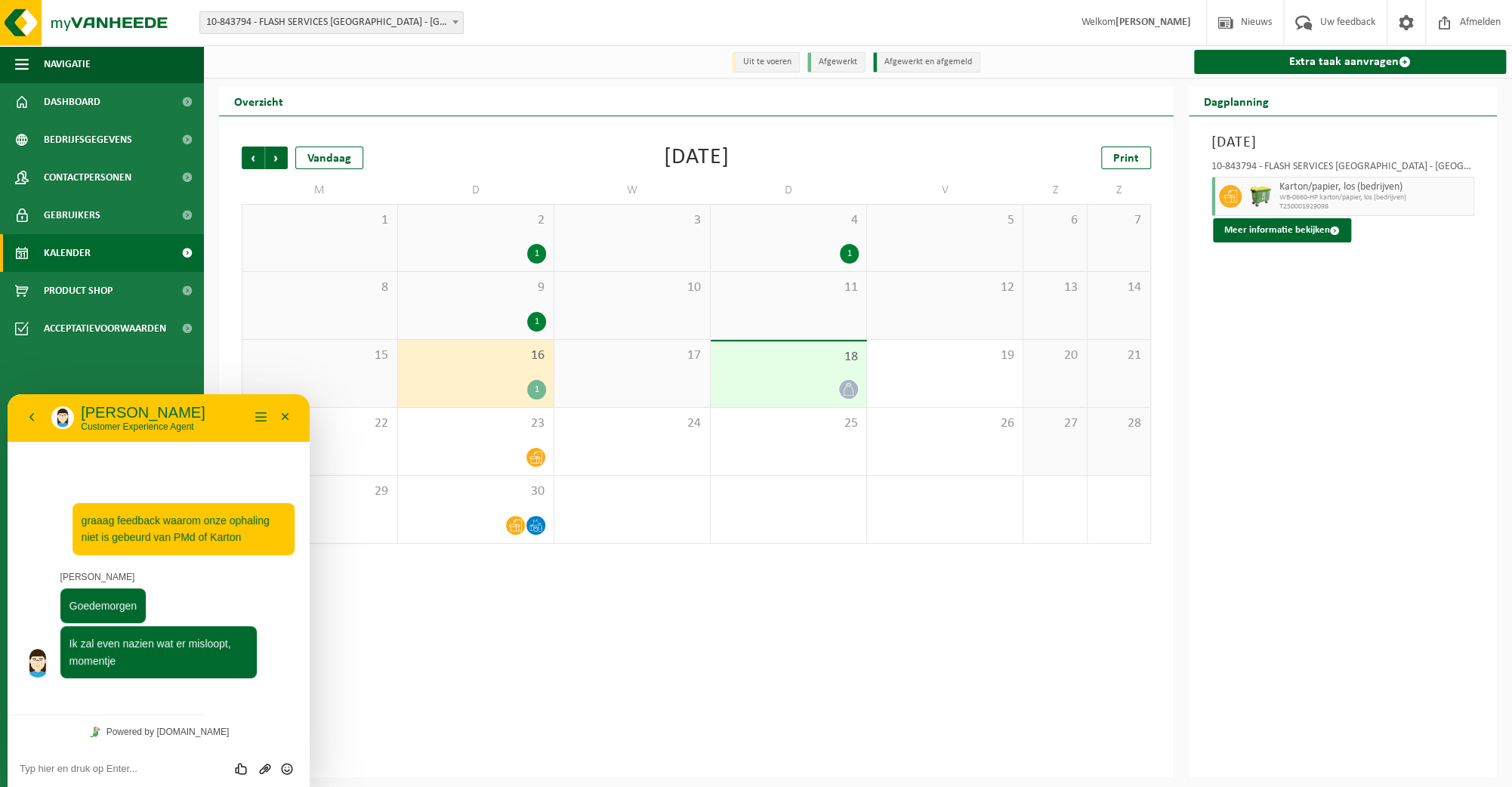
click at [517, 636] on div "Vorige Volgende Vandaag [DATE] Print M D W D V Z Z 1 2 1 3 4 1 5 6 7 8 9 1 10 1…" at bounding box center [696, 447] width 955 height 662
click at [285, 423] on button "Minimaliseer" at bounding box center [285, 418] width 24 height 23
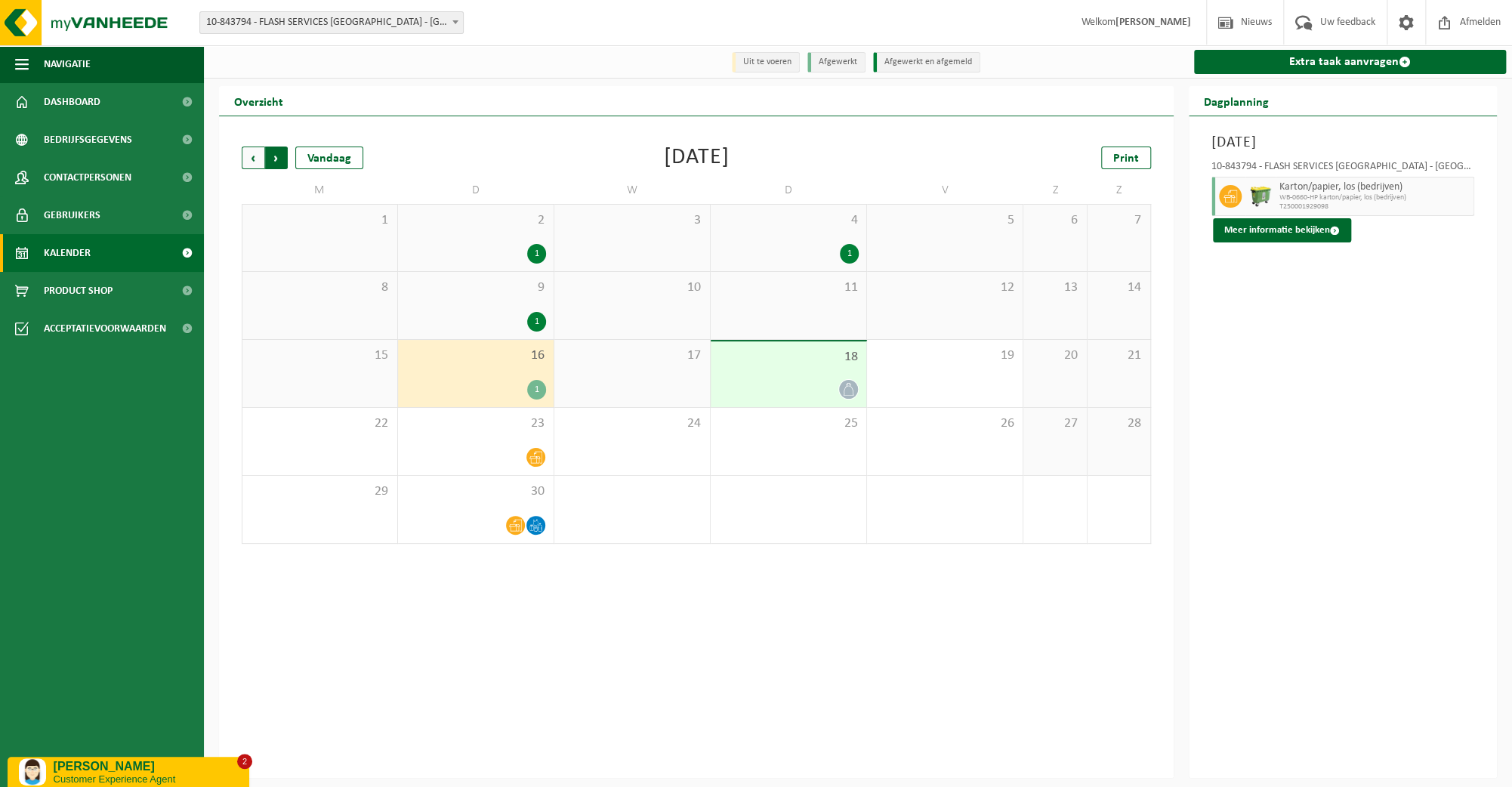
click at [250, 160] on span "Vorige" at bounding box center [253, 158] width 23 height 23
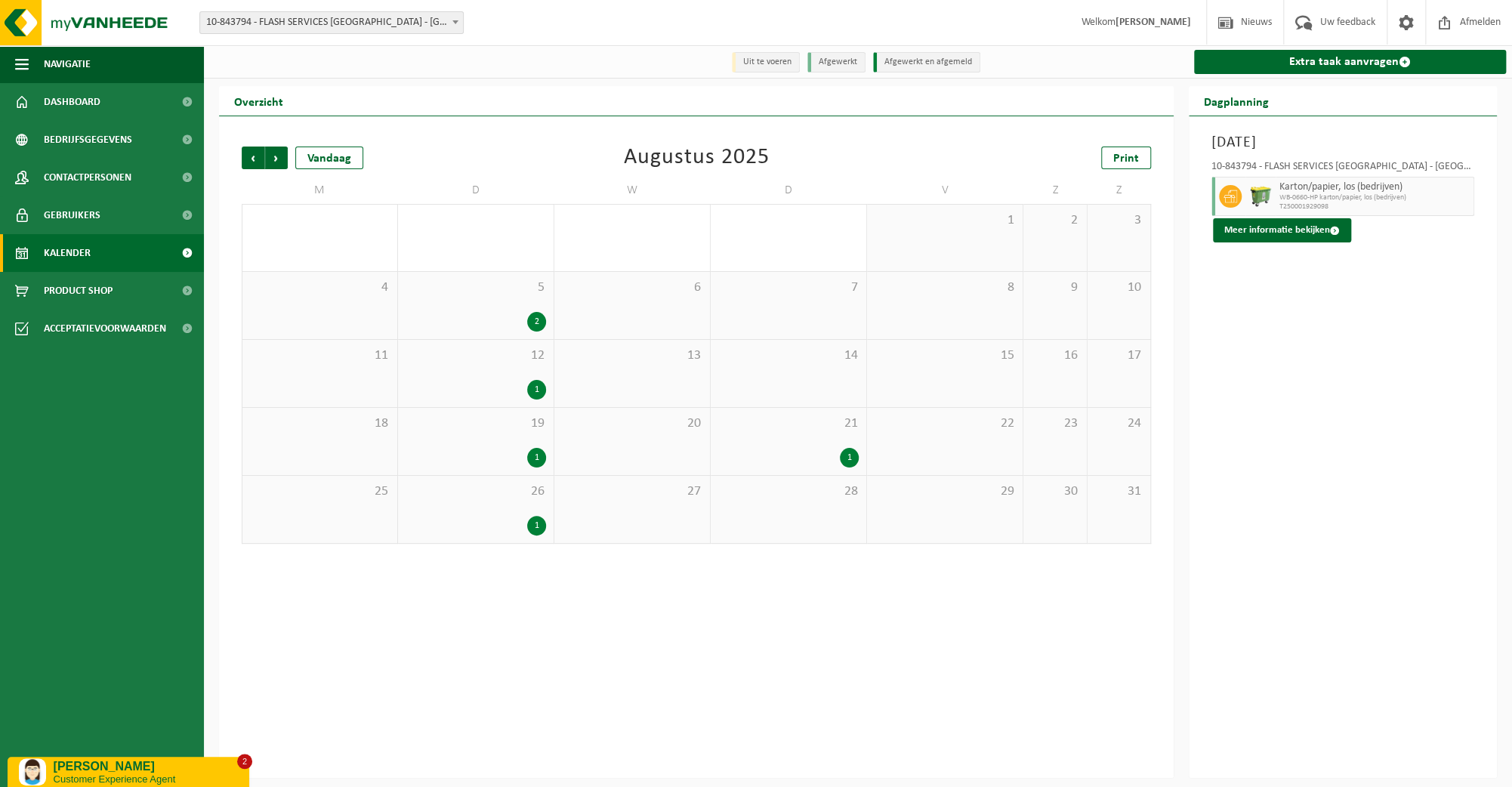
click at [250, 160] on span "Vorige" at bounding box center [253, 158] width 23 height 23
click at [284, 162] on span "Volgende" at bounding box center [276, 158] width 23 height 23
click at [458, 305] on div "8 2" at bounding box center [475, 305] width 155 height 68
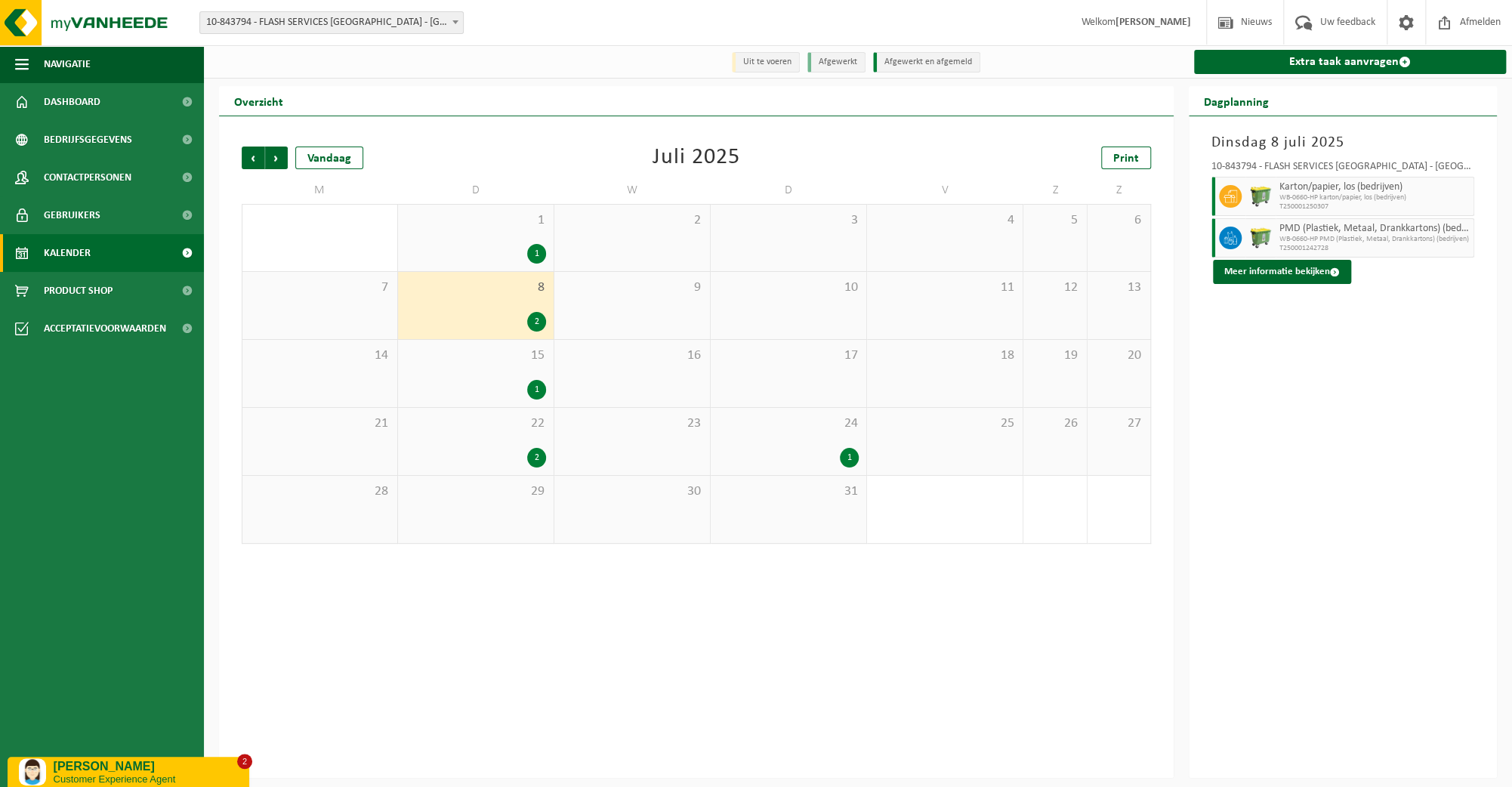
click at [481, 432] on span "22" at bounding box center [475, 423] width 140 height 16
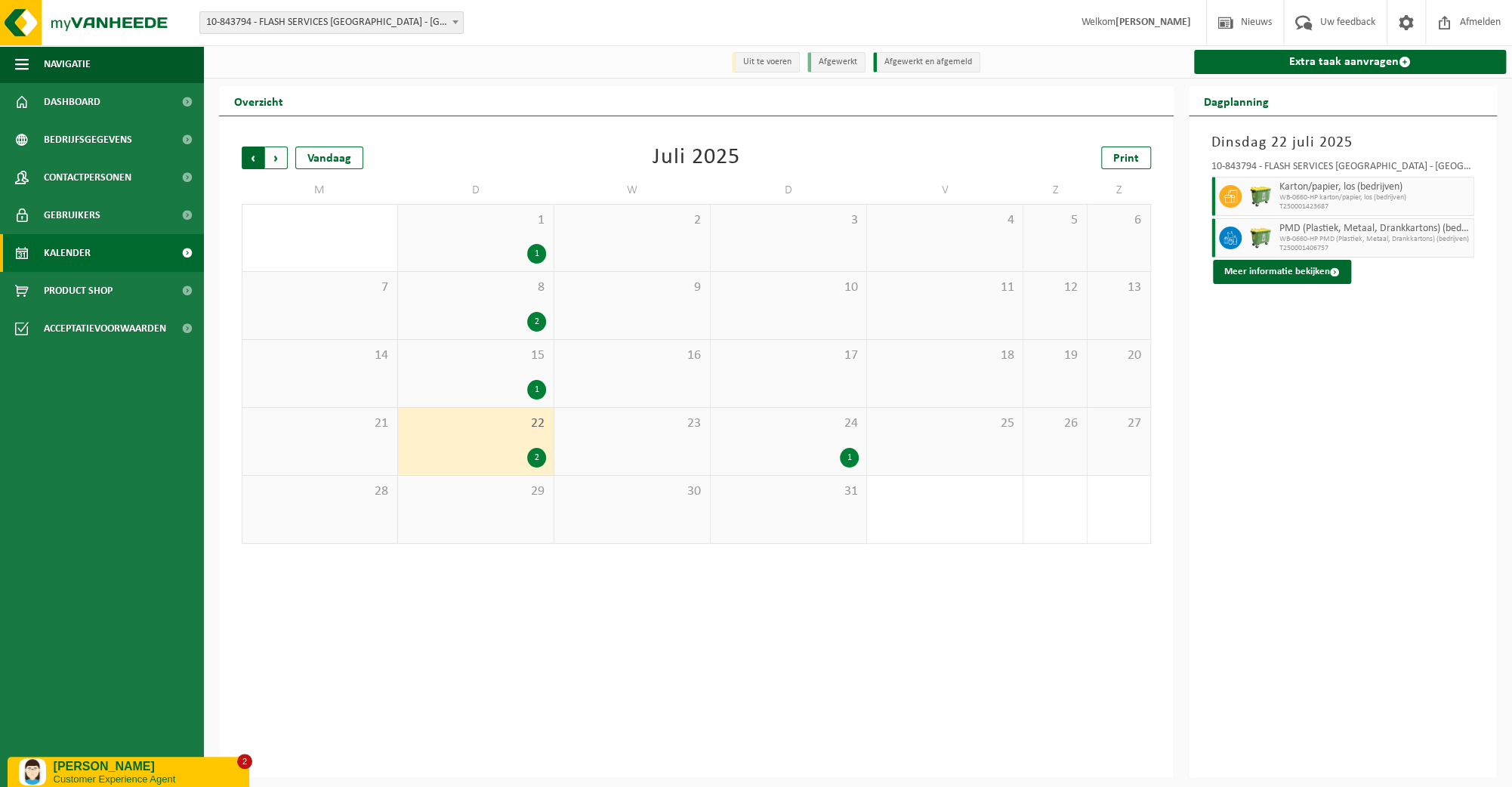
click at [279, 154] on span "Volgende" at bounding box center [276, 158] width 23 height 23
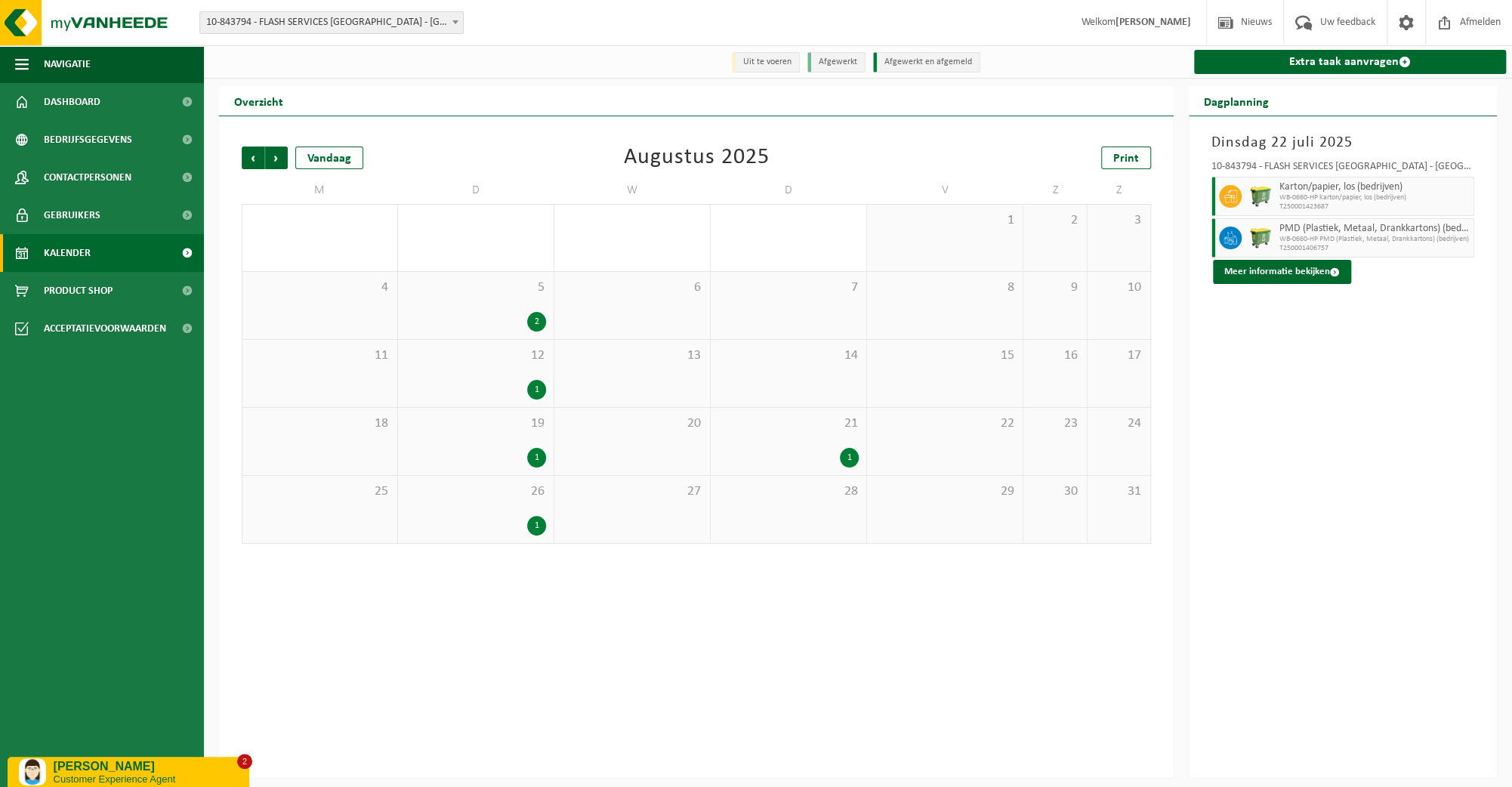
click at [483, 321] on div "2" at bounding box center [475, 321] width 140 height 20
click at [479, 378] on div "12 1" at bounding box center [475, 373] width 155 height 68
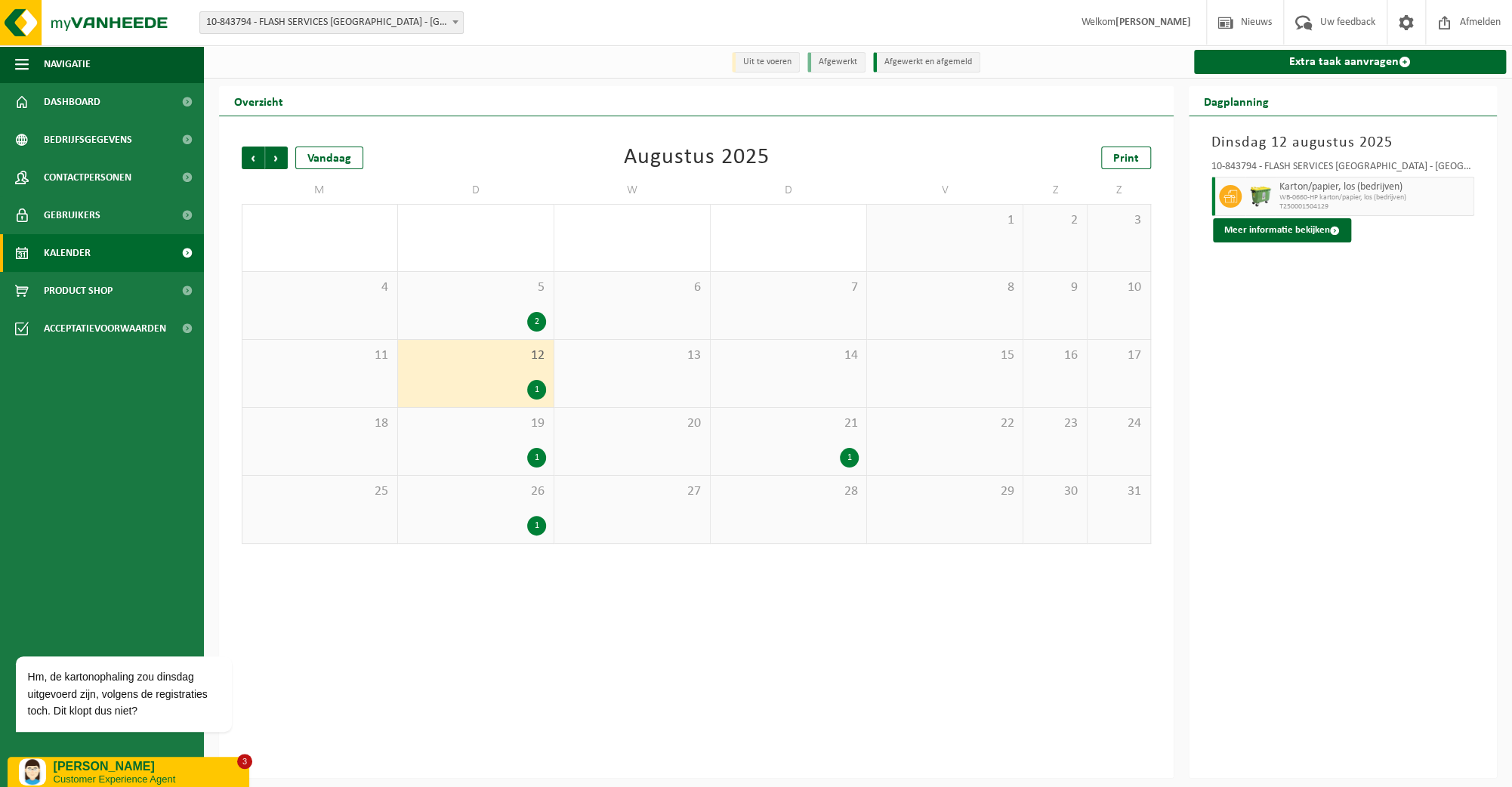
click at [438, 374] on div "12 1" at bounding box center [475, 373] width 155 height 68
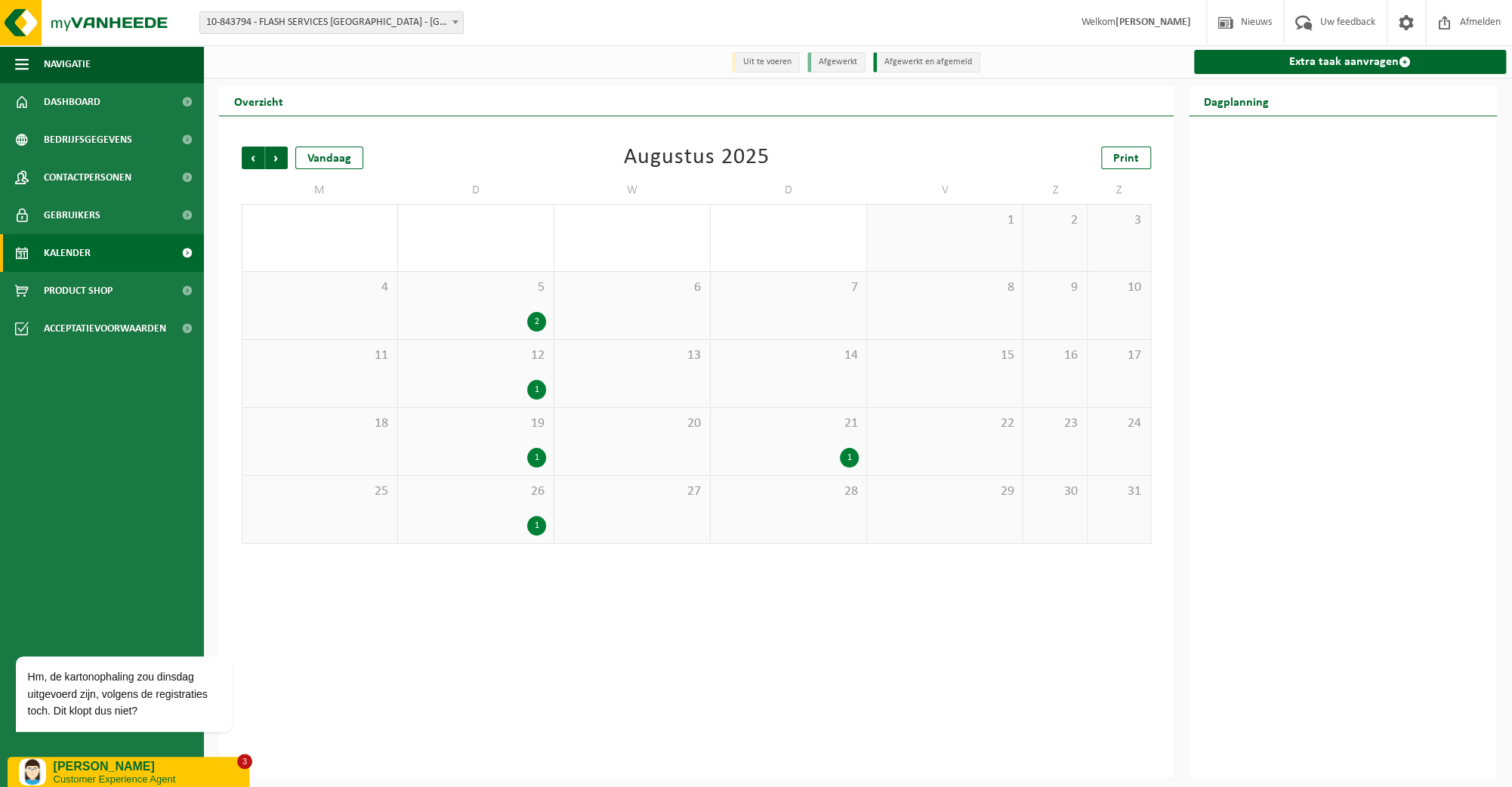
click at [445, 448] on div "19 1" at bounding box center [475, 441] width 155 height 68
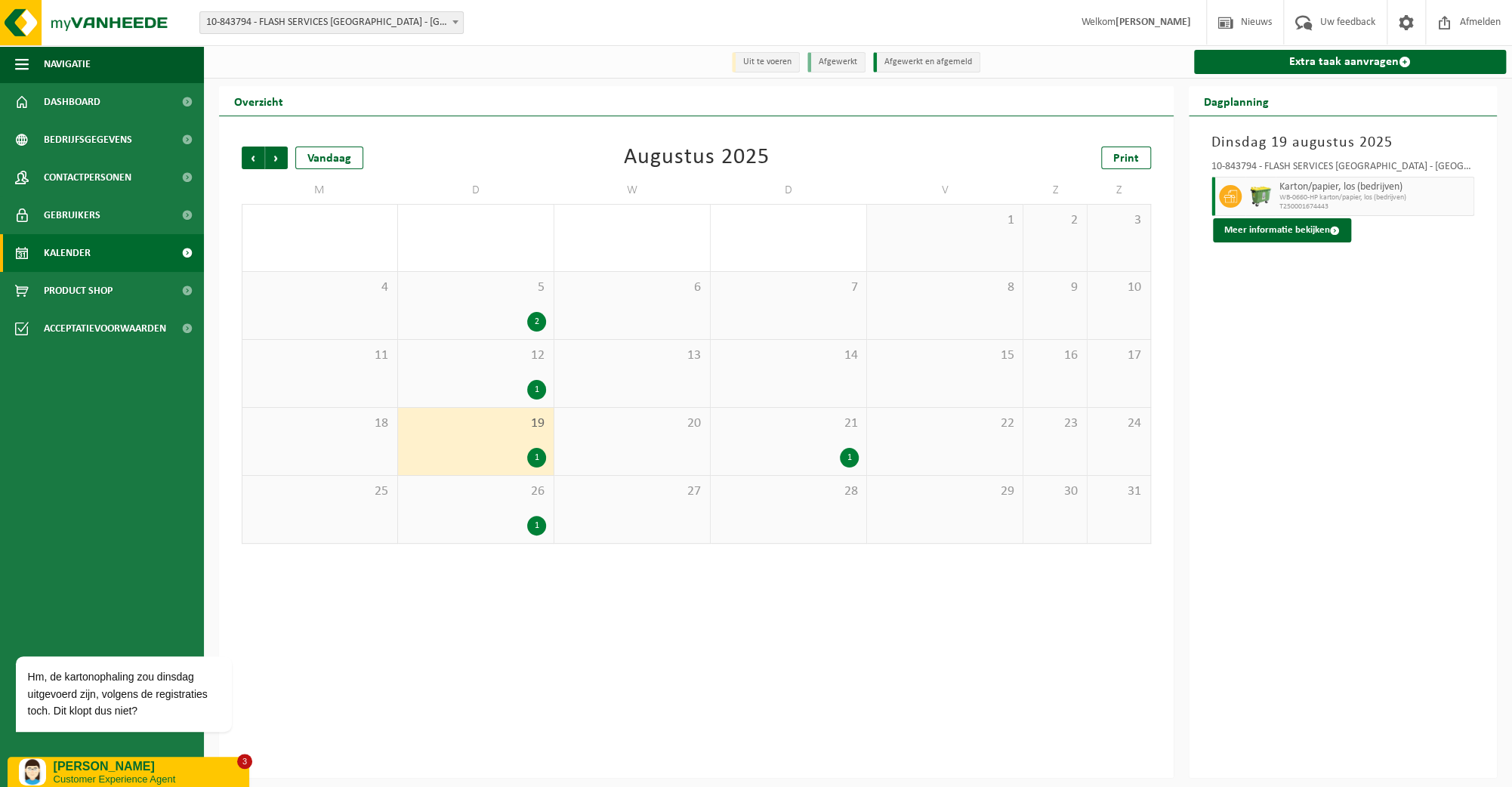
click at [449, 522] on div "1" at bounding box center [475, 526] width 140 height 20
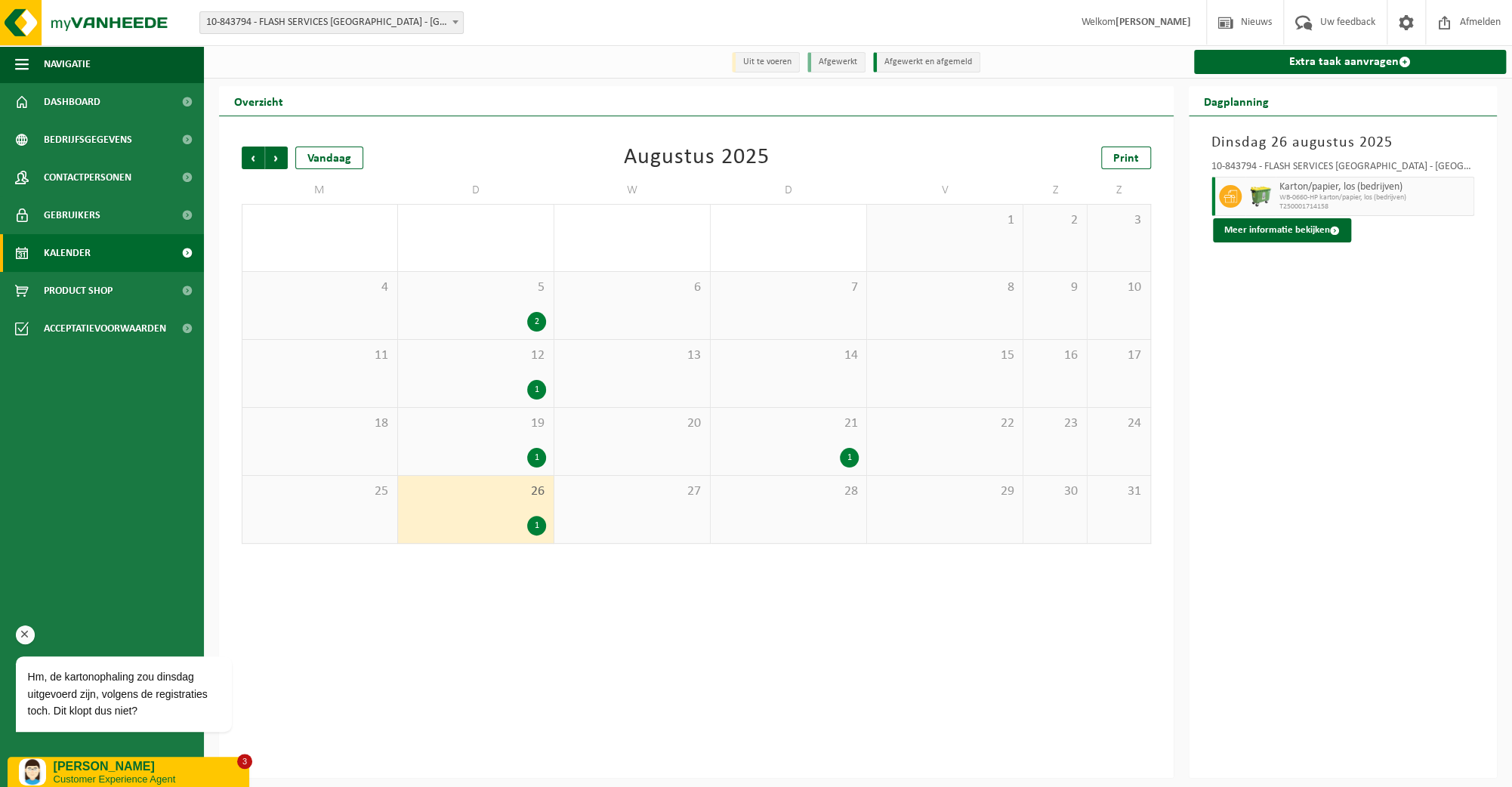
click at [142, 697] on span "Hm, de kartonophaling zou dinsdag uitgevoerd zijn, volgens de registraties toch…" at bounding box center [117, 694] width 180 height 46
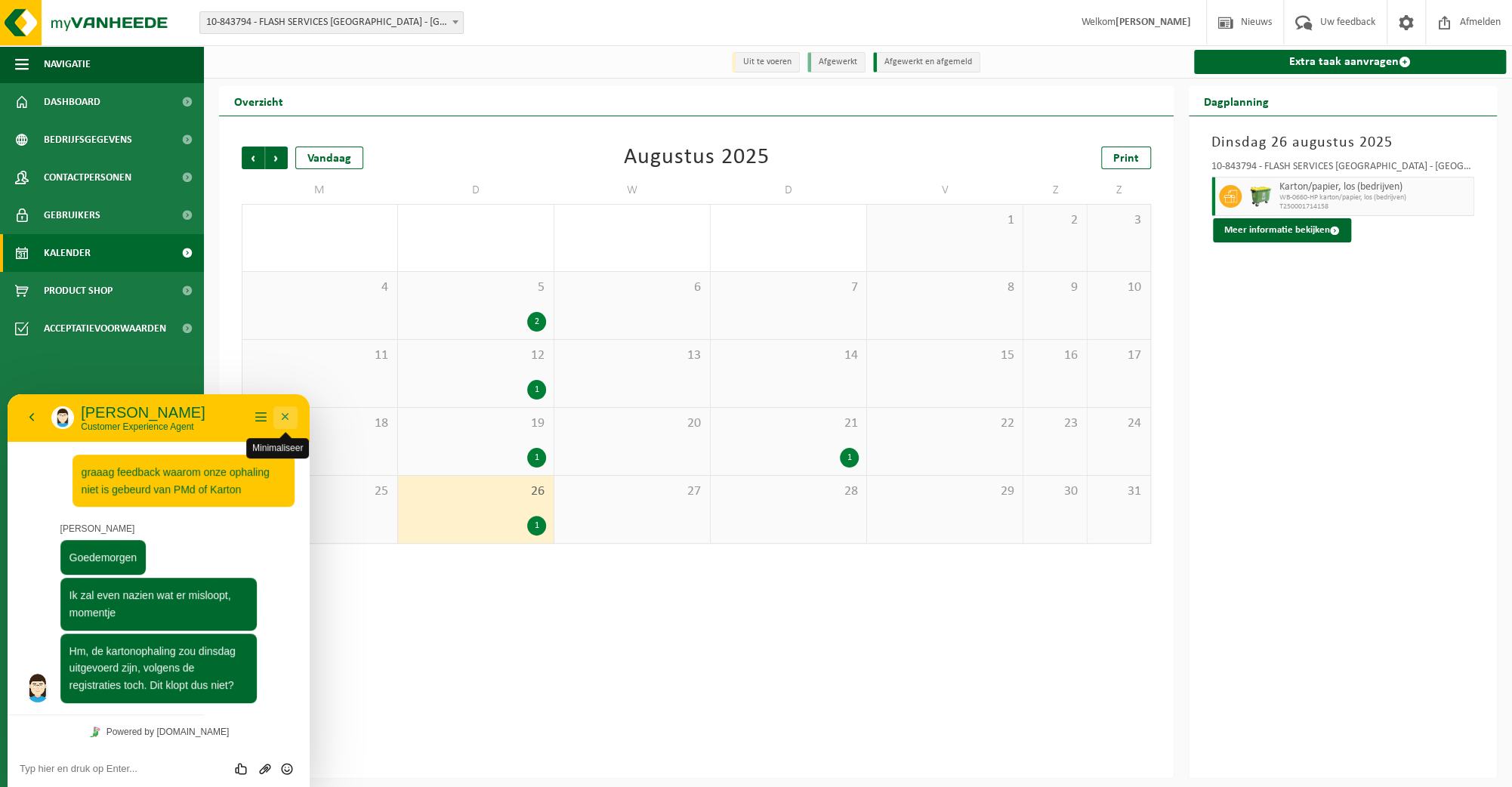
click at [290, 414] on button "Minimaliseer" at bounding box center [285, 418] width 24 height 23
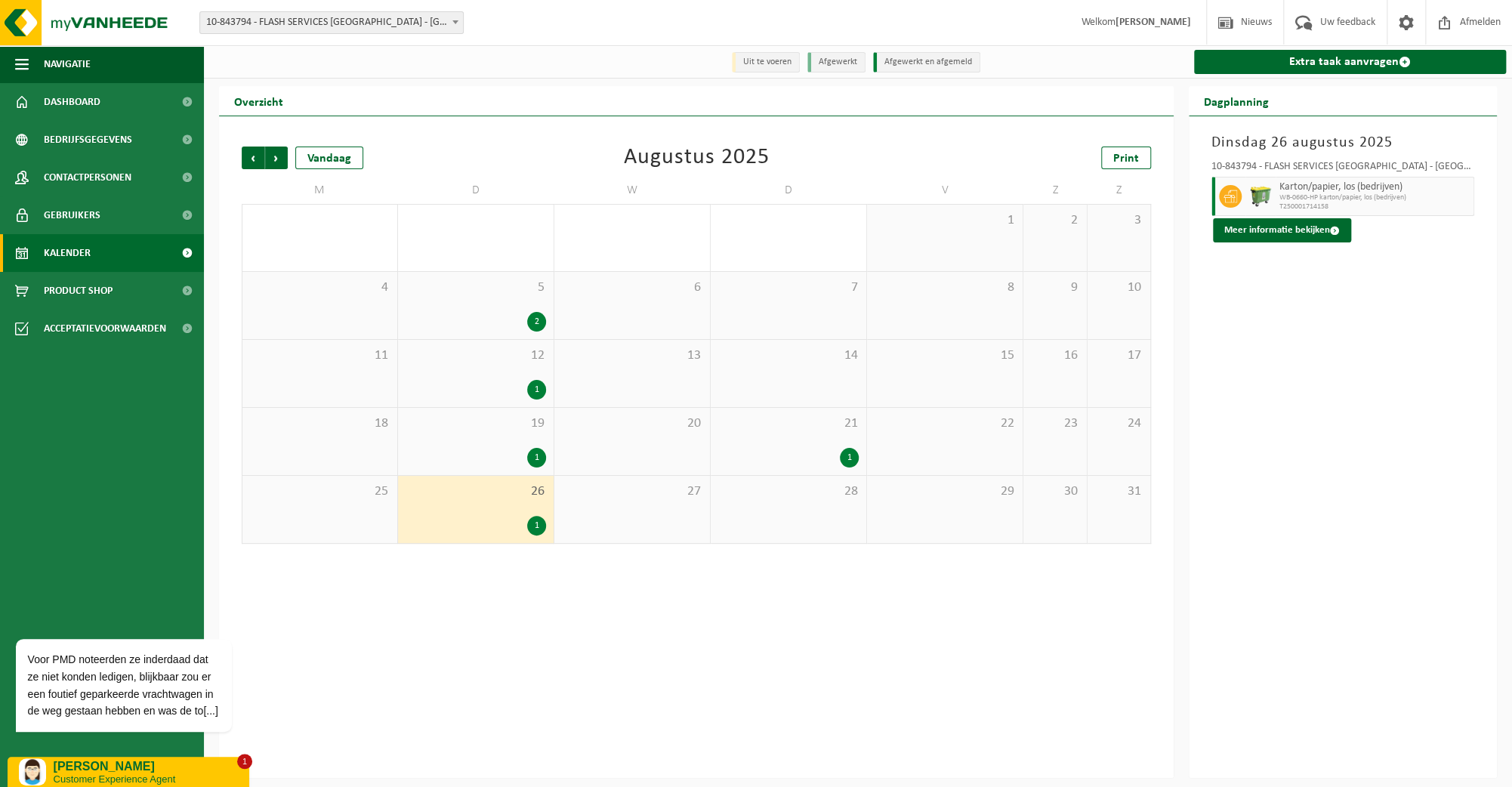
click at [466, 452] on div "1" at bounding box center [475, 457] width 140 height 20
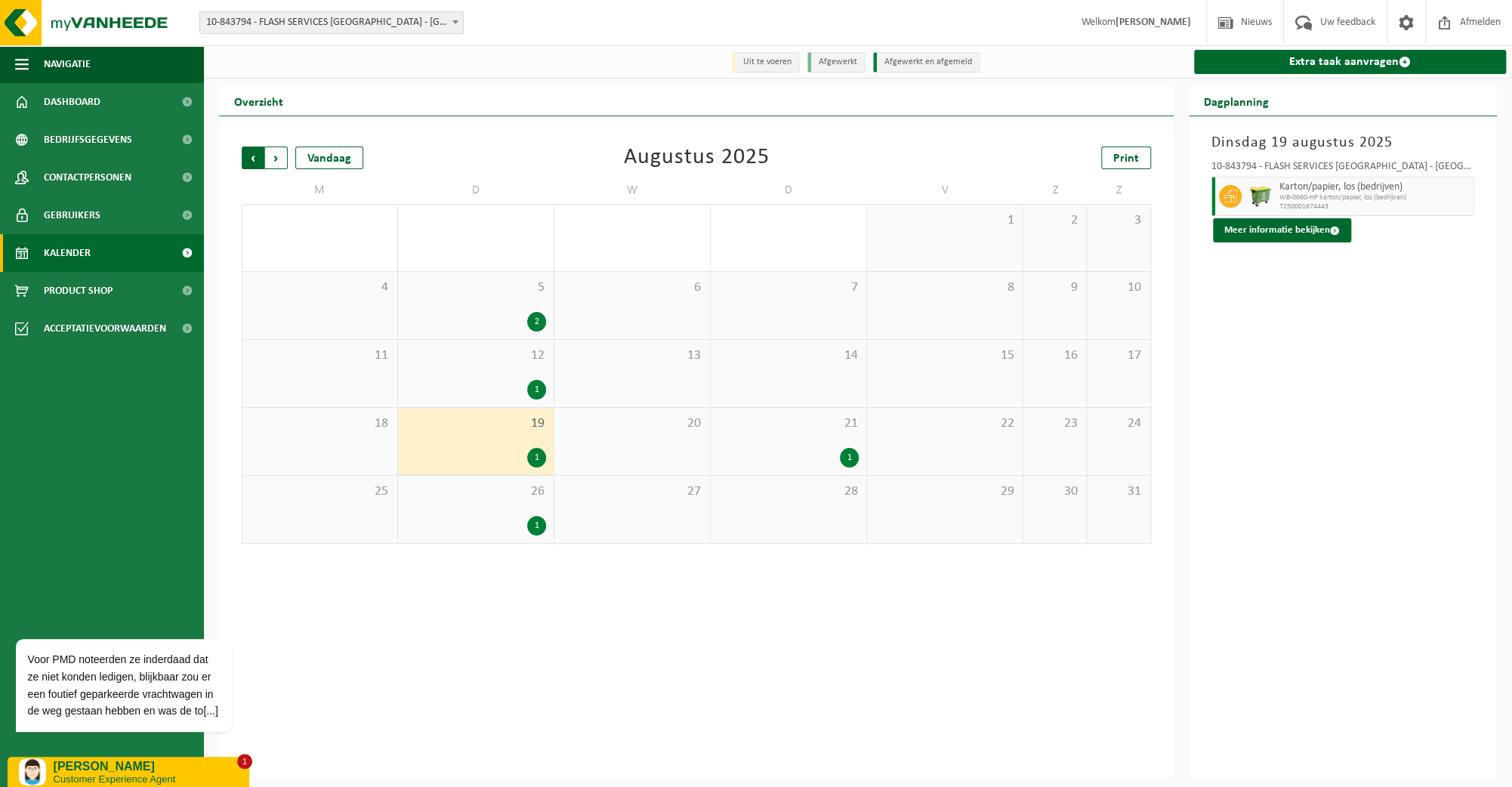
click at [279, 155] on span "Volgende" at bounding box center [276, 158] width 23 height 23
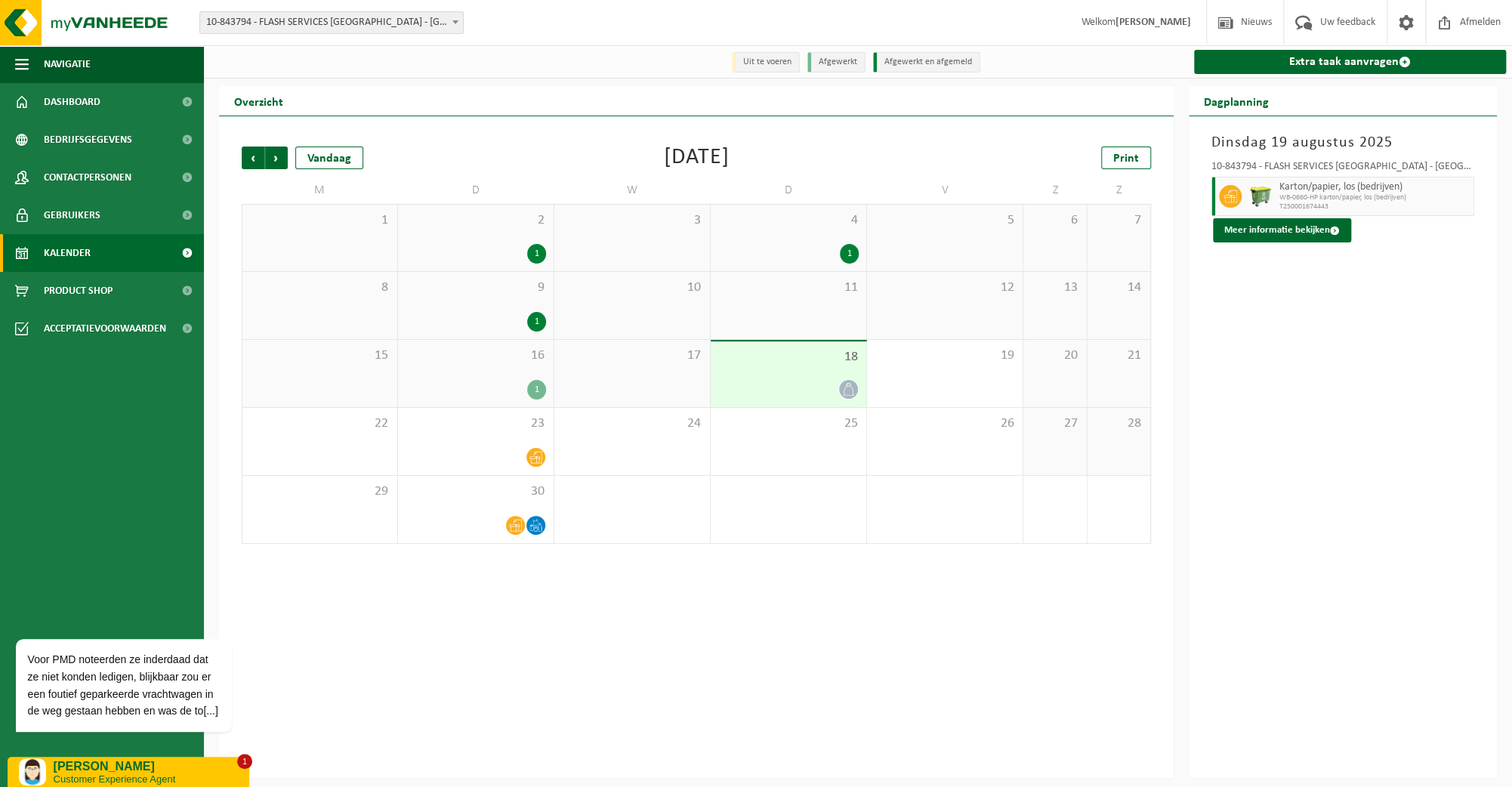
click at [461, 370] on div "16 1" at bounding box center [475, 373] width 155 height 68
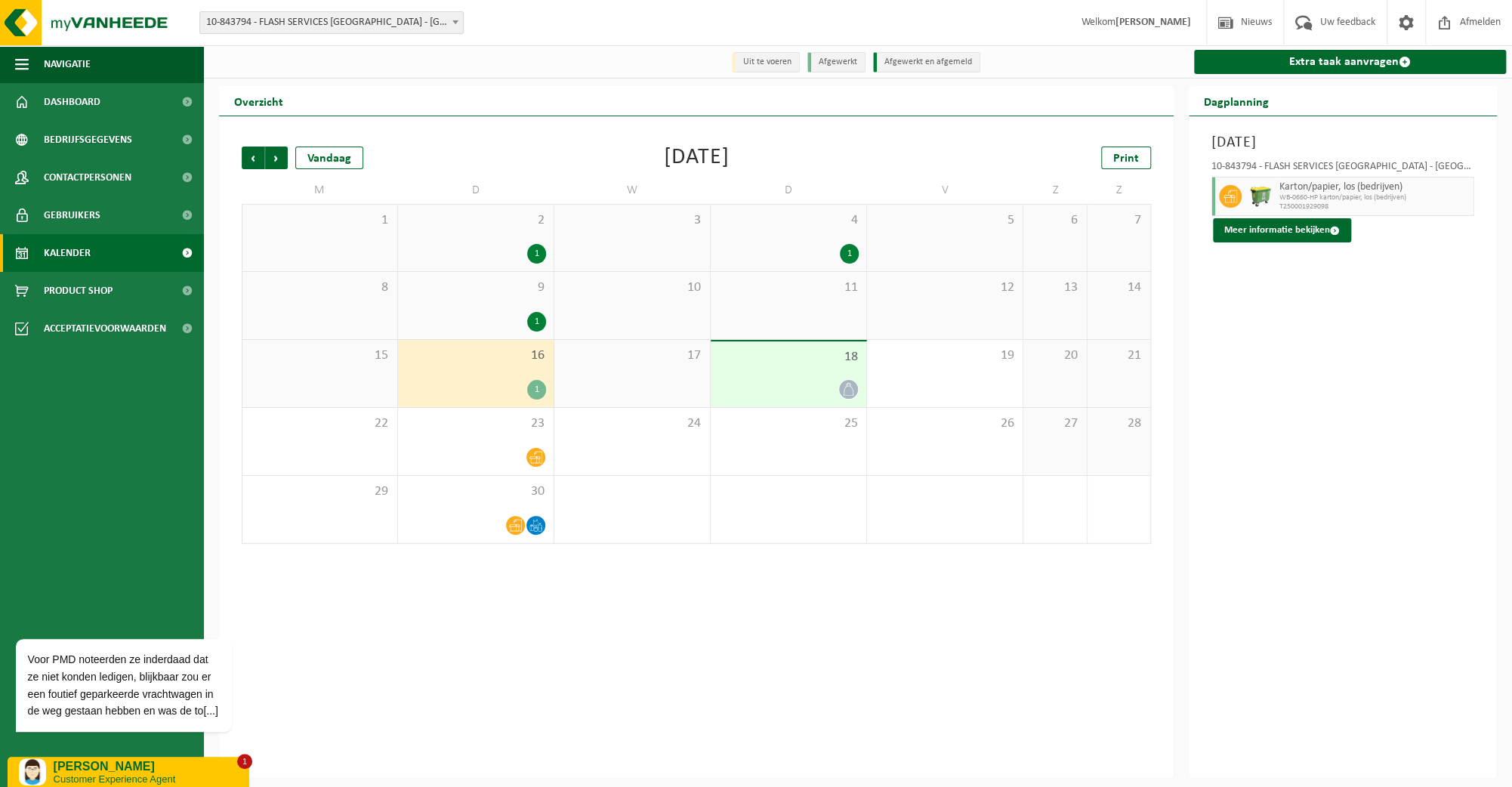
click at [491, 399] on div "1" at bounding box center [475, 390] width 140 height 20
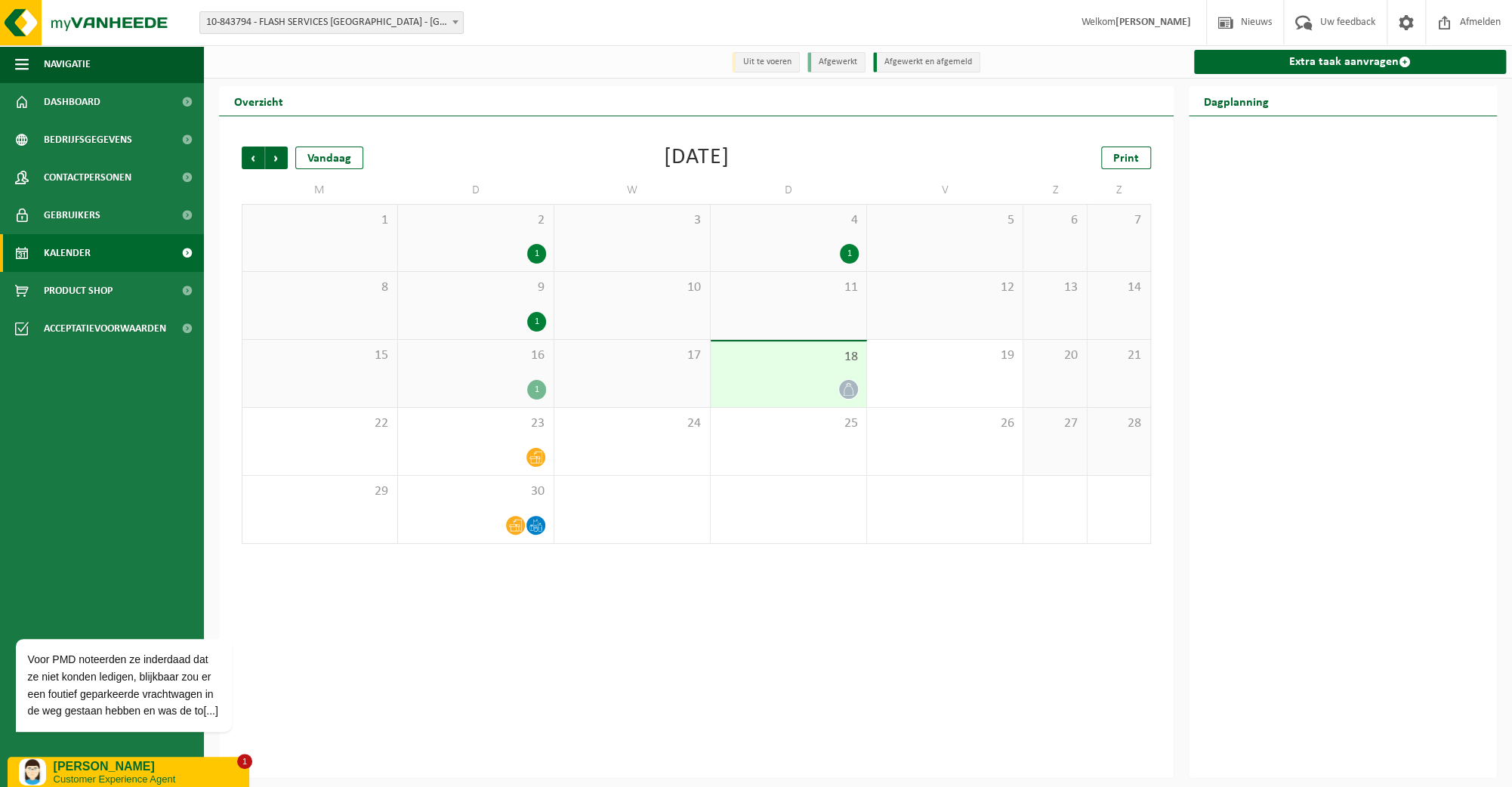
click at [433, 389] on div "1" at bounding box center [475, 390] width 140 height 20
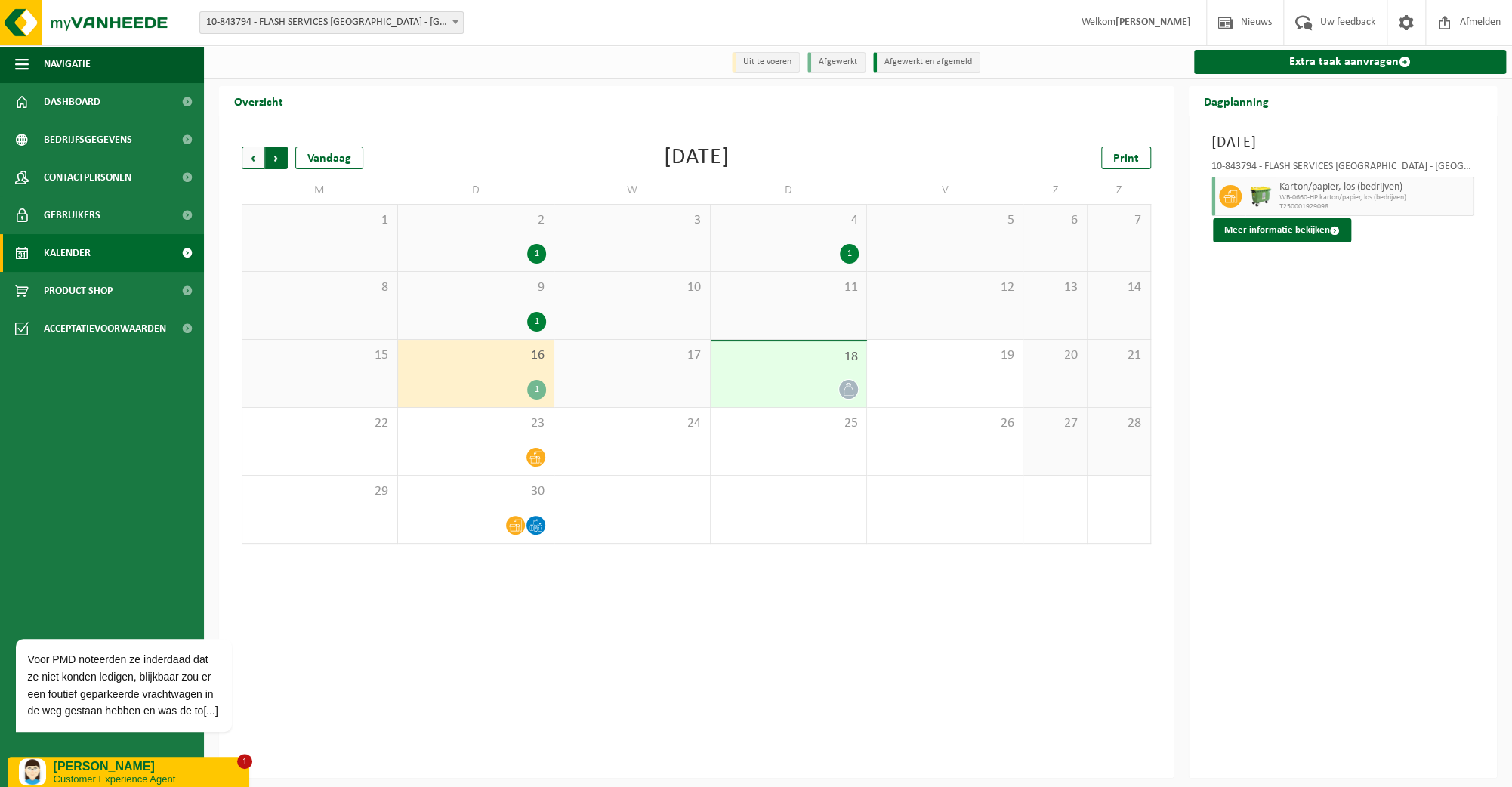
click at [251, 158] on span "Vorige" at bounding box center [253, 158] width 23 height 23
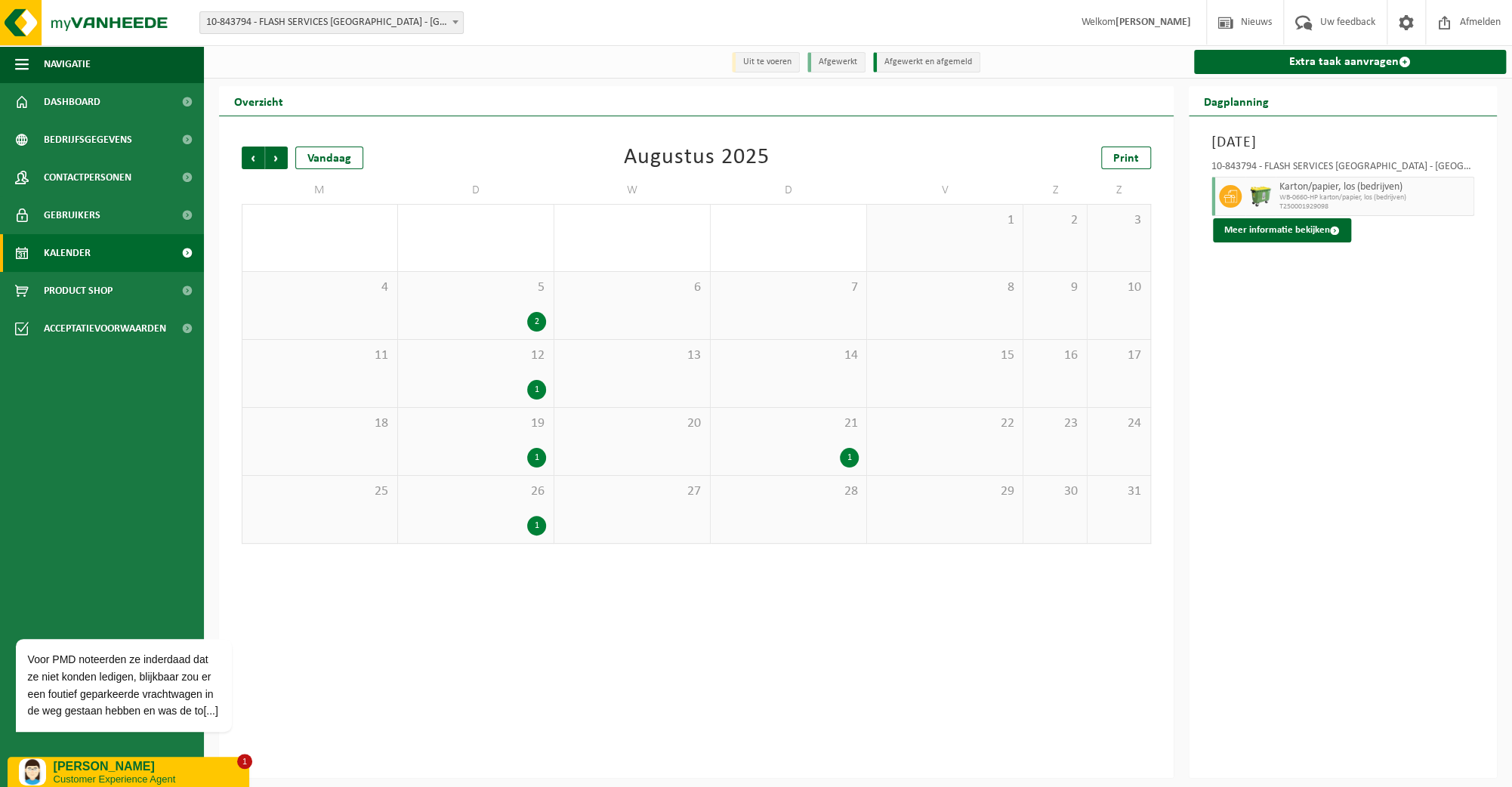
click at [441, 376] on div "12 1" at bounding box center [475, 373] width 155 height 68
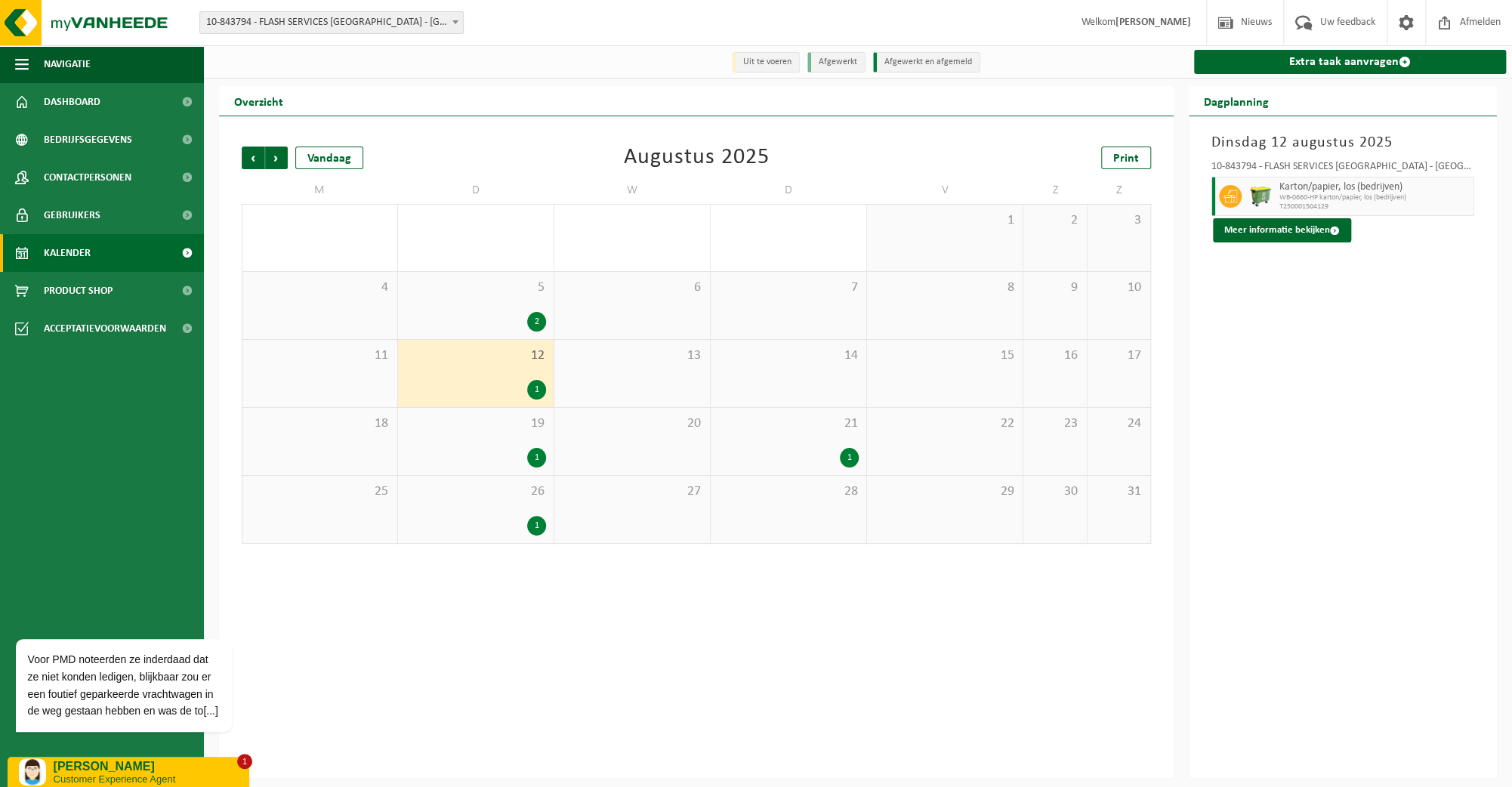
click at [451, 443] on div "19 1" at bounding box center [475, 441] width 155 height 68
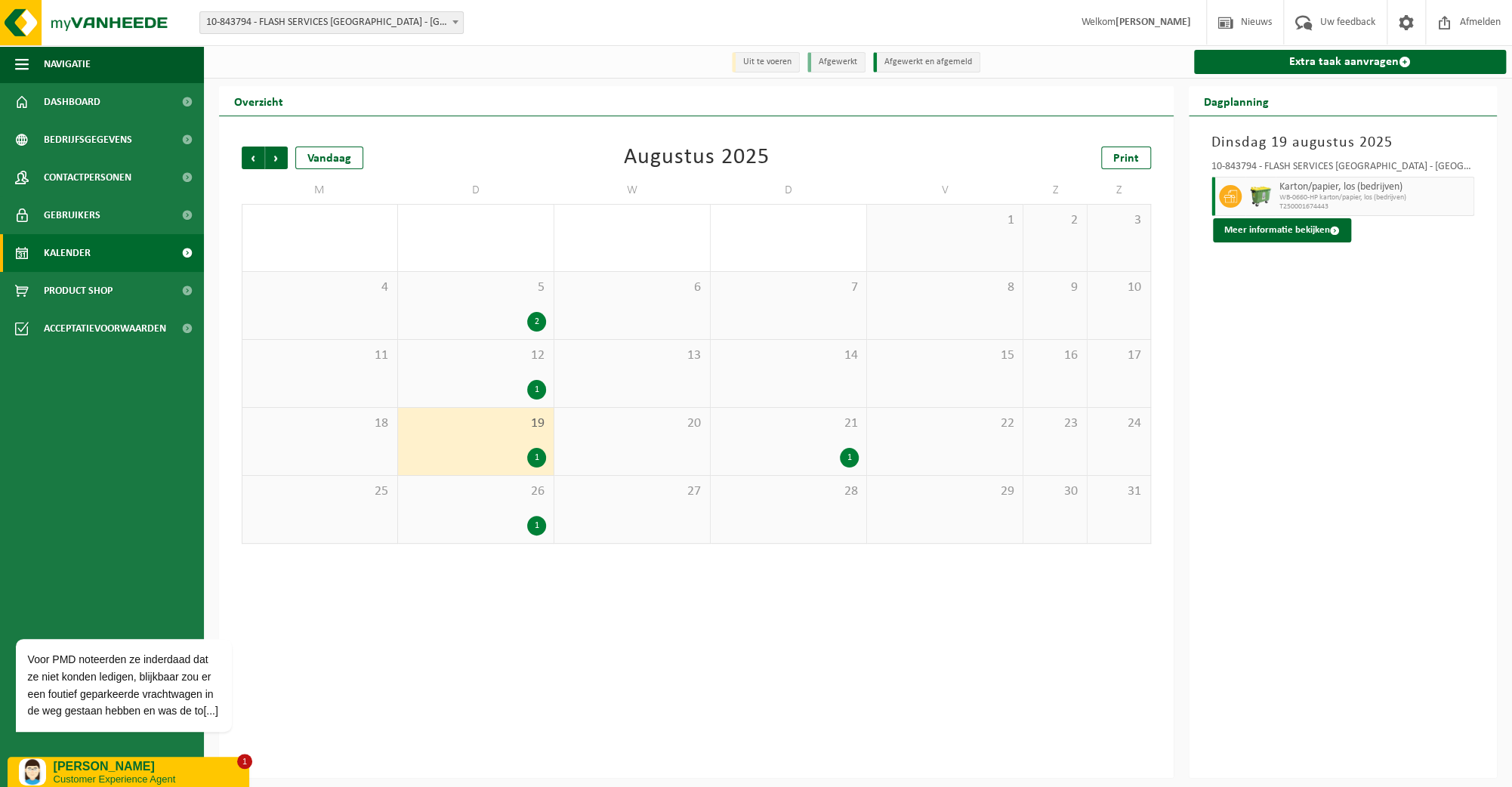
click at [451, 443] on div "19 1" at bounding box center [475, 441] width 155 height 68
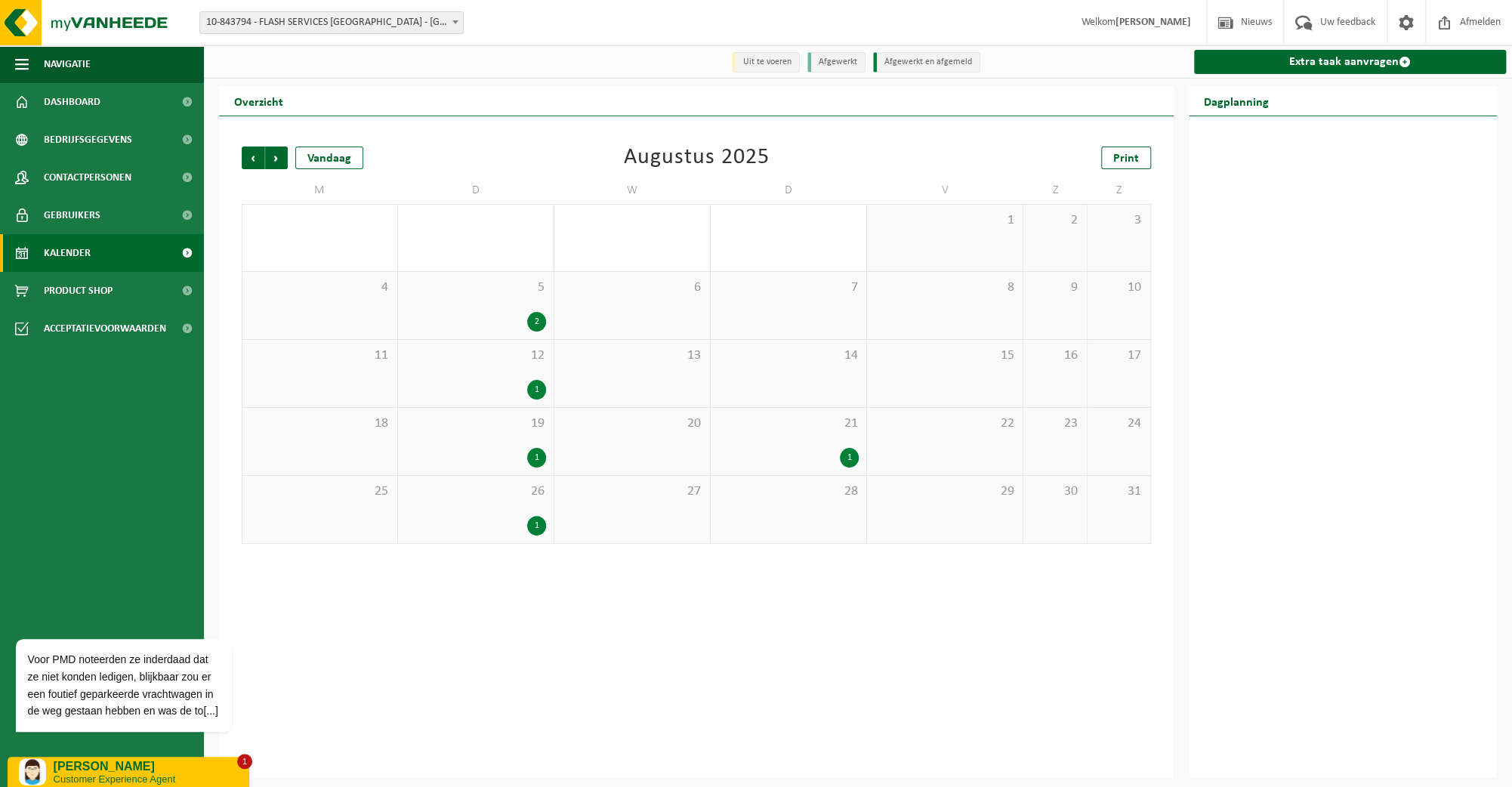
click at [451, 443] on div "19 1" at bounding box center [475, 441] width 155 height 68
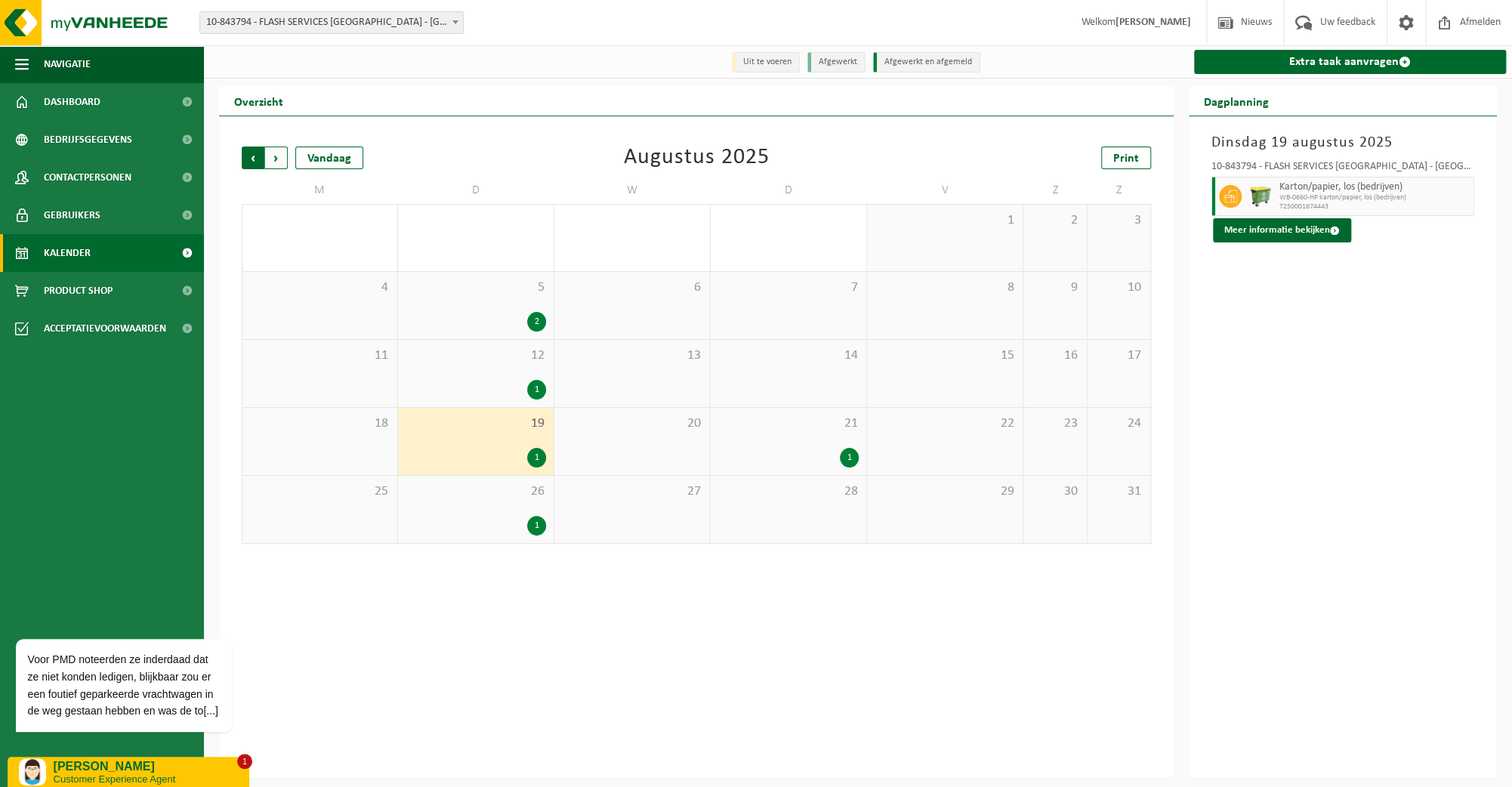
click at [272, 164] on span "Volgende" at bounding box center [276, 158] width 23 height 23
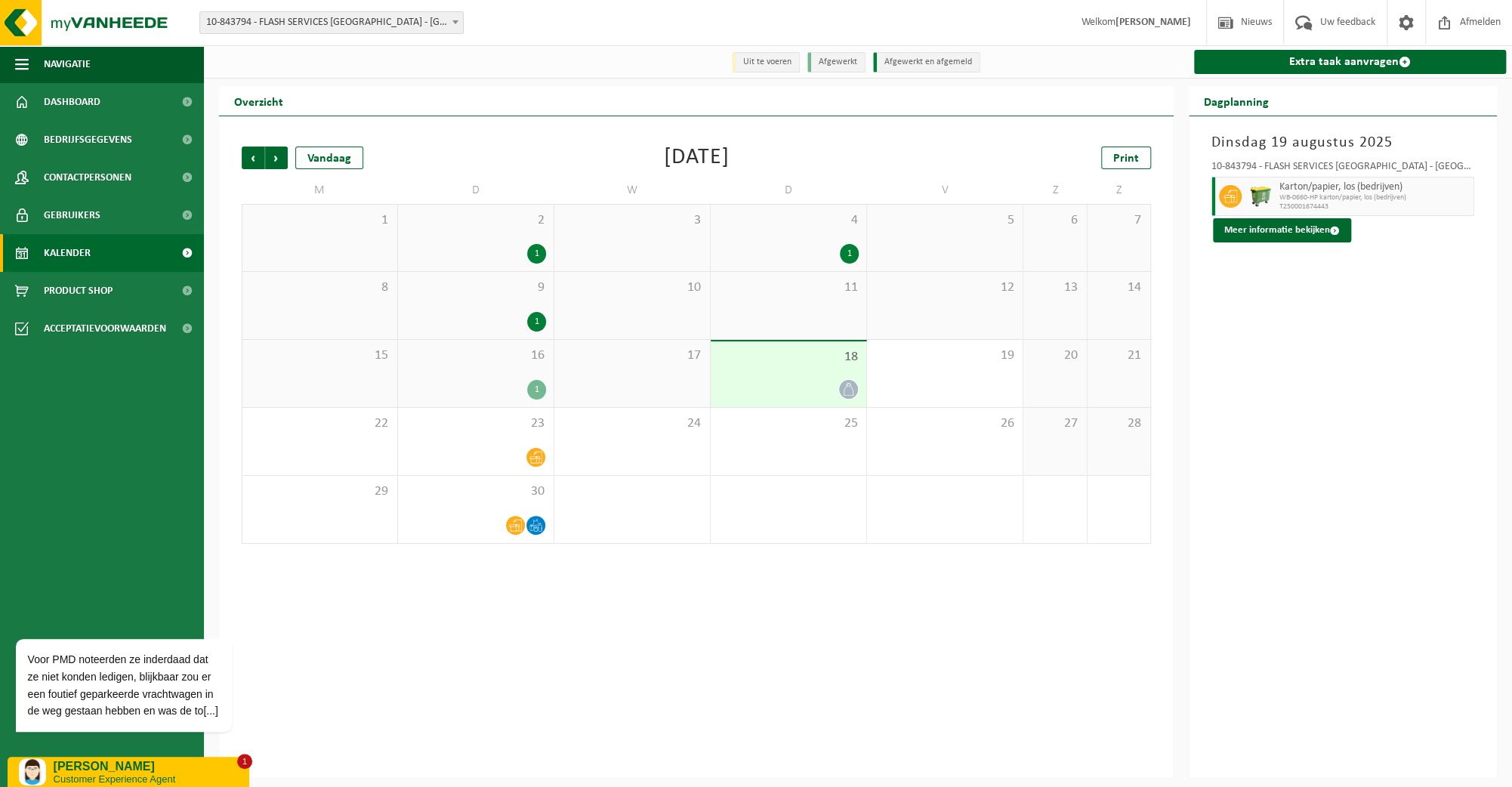
click at [472, 259] on div "1" at bounding box center [475, 253] width 140 height 20
click at [443, 373] on div "16 1" at bounding box center [475, 373] width 155 height 68
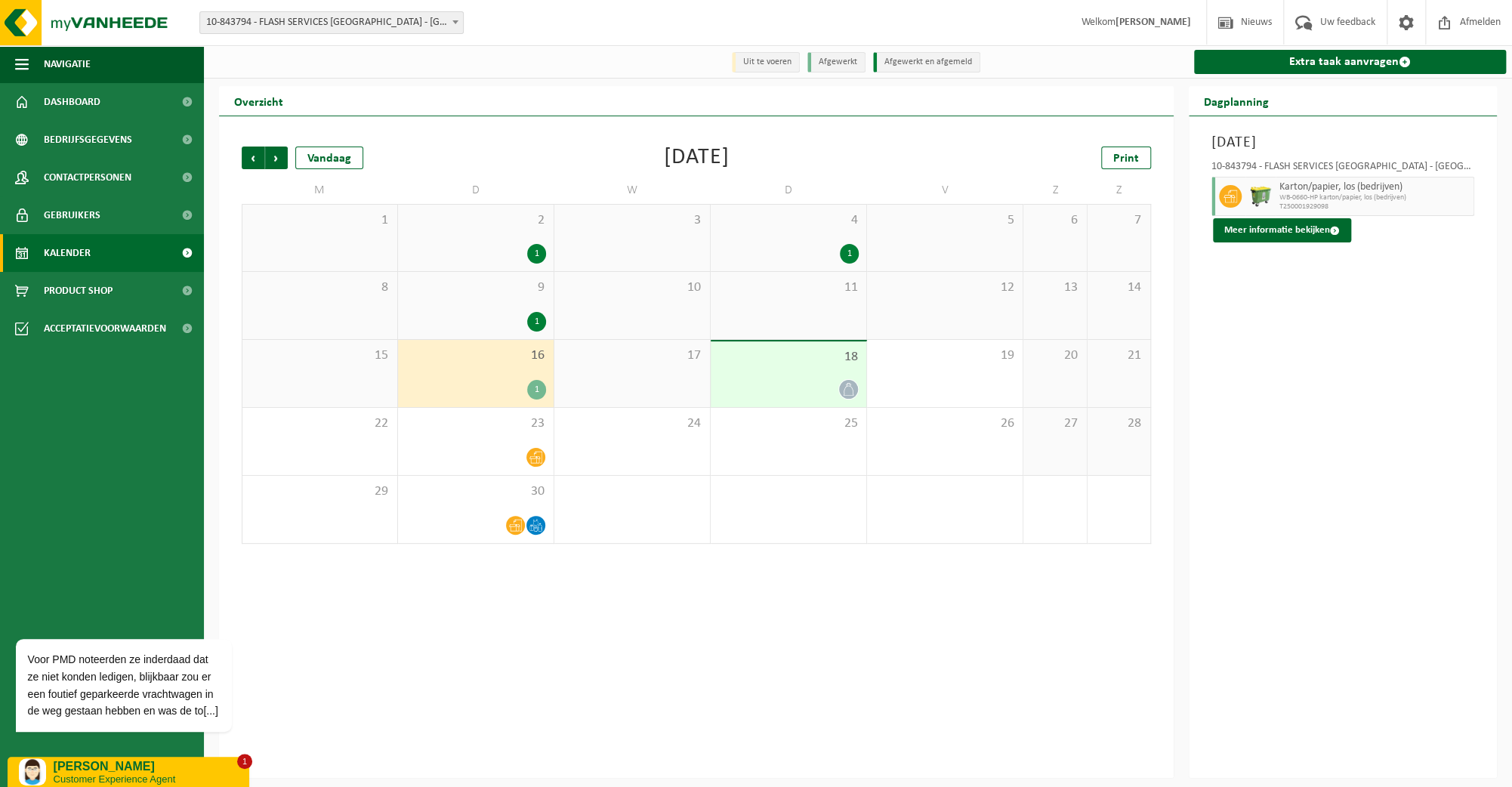
click at [451, 238] on div "2 1" at bounding box center [475, 238] width 155 height 67
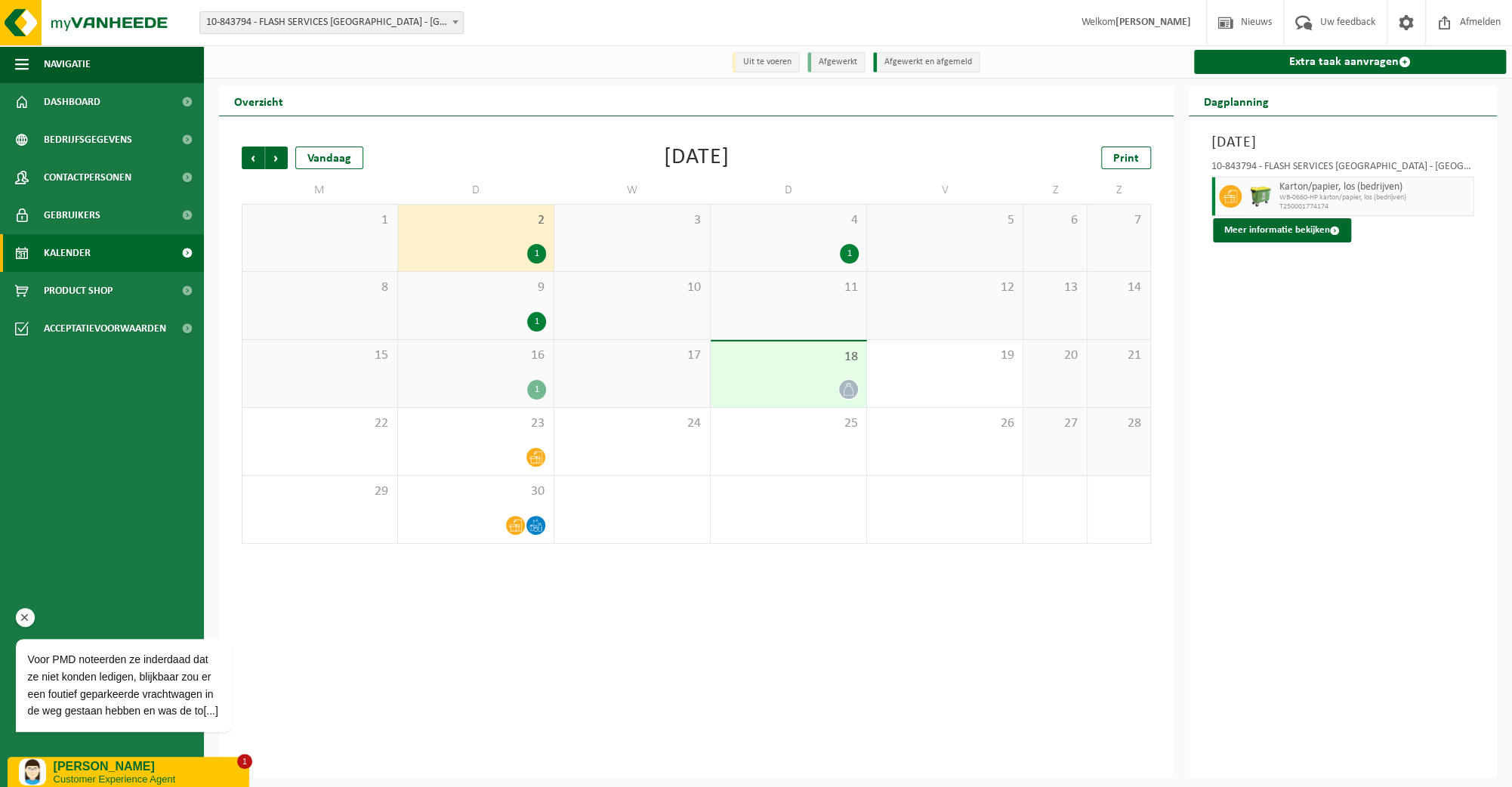
click at [257, 699] on div "Voor PMD noteerden ze inderdaad dat ze niet konden ledigen, blijkbaar zou er ee…" at bounding box center [144, 686] width 256 height 93
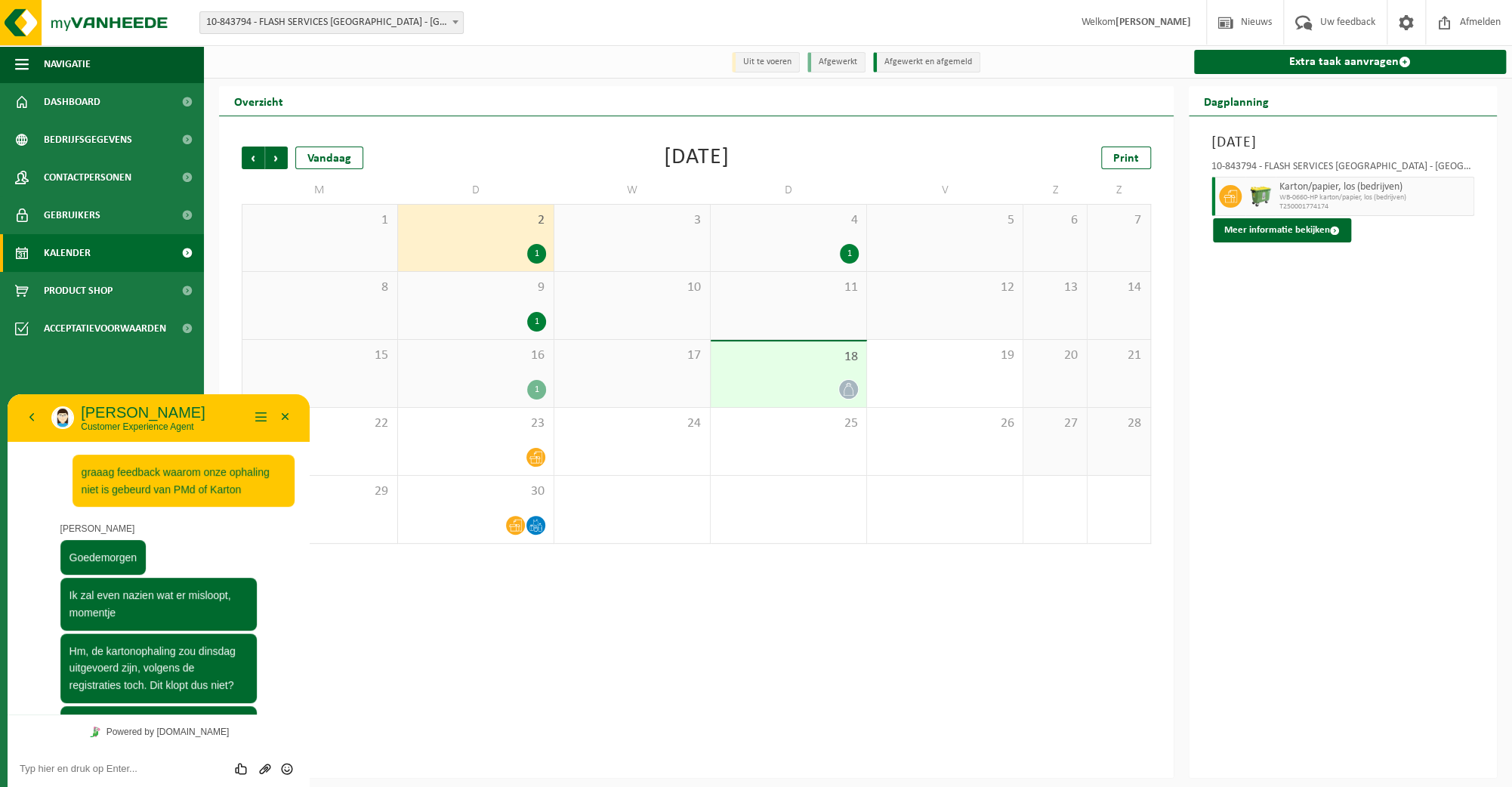
scroll to position [94, 0]
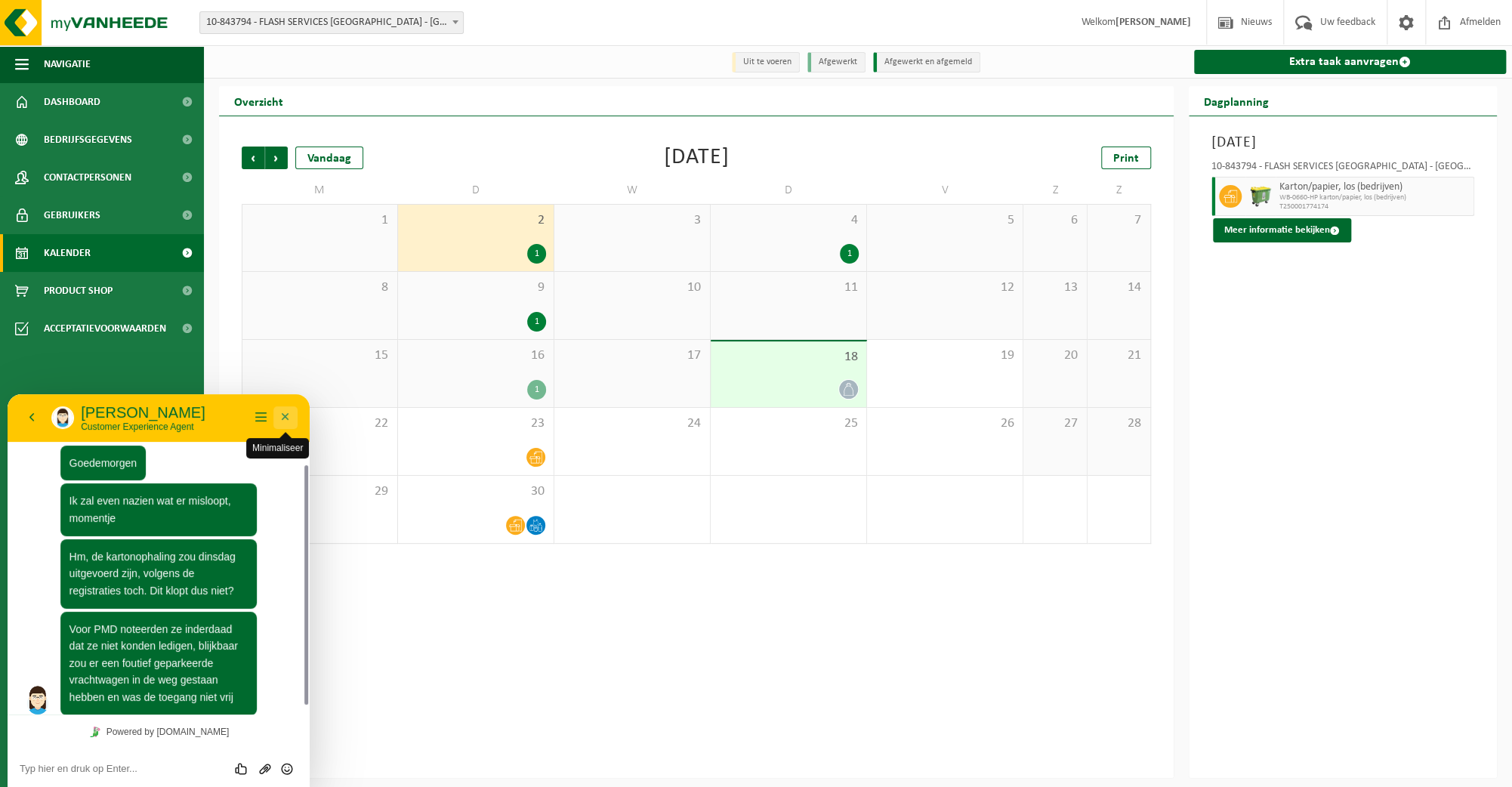
click at [280, 414] on button "Minimaliseer" at bounding box center [285, 418] width 24 height 23
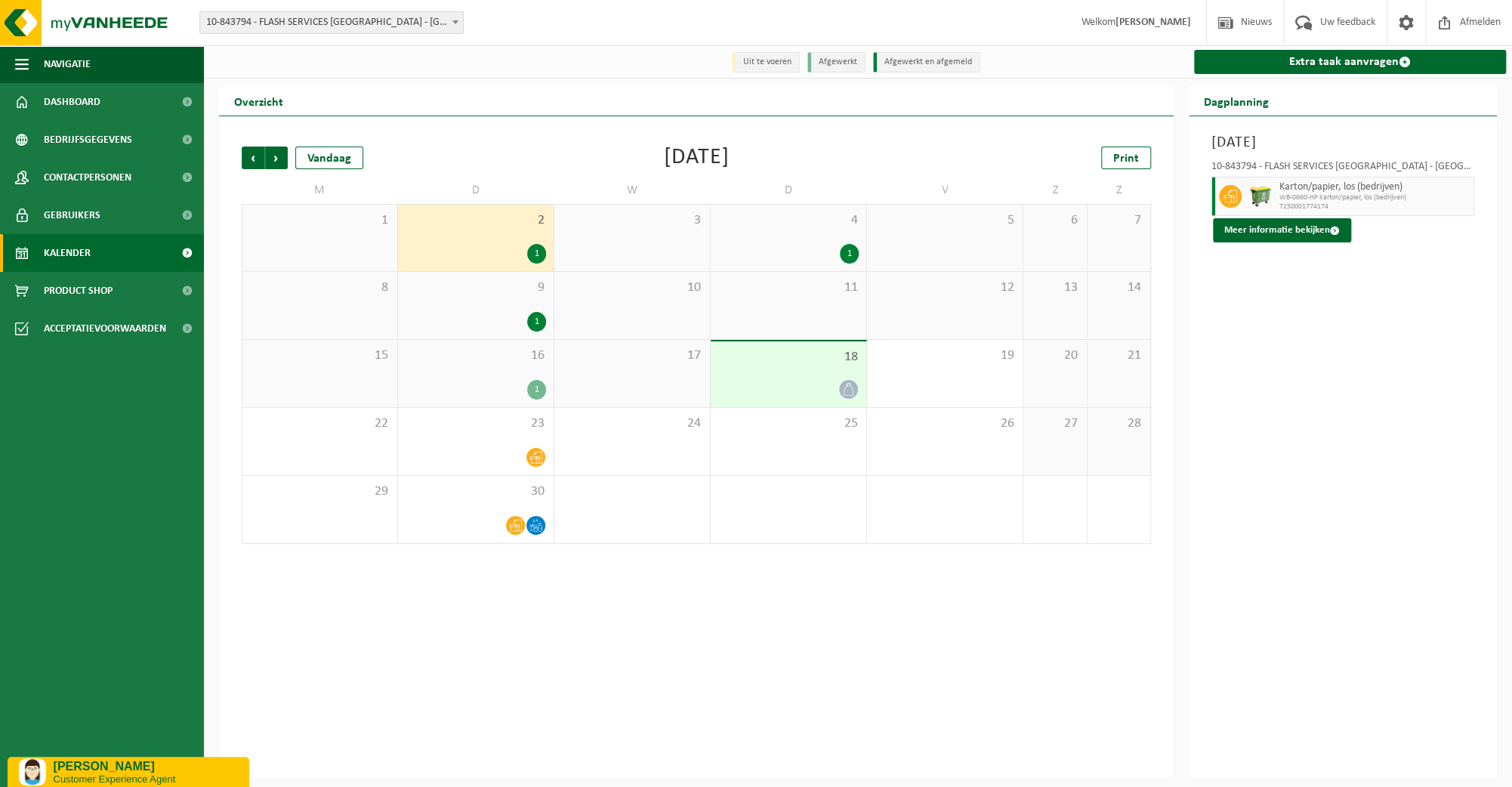
click at [294, 571] on div "Vorige Volgende Vandaag [DATE] Print M D W D V Z Z 1 2 1 3 4 1 5 6 7 8 9 1 10 1…" at bounding box center [696, 447] width 955 height 662
